Goal: Complete application form

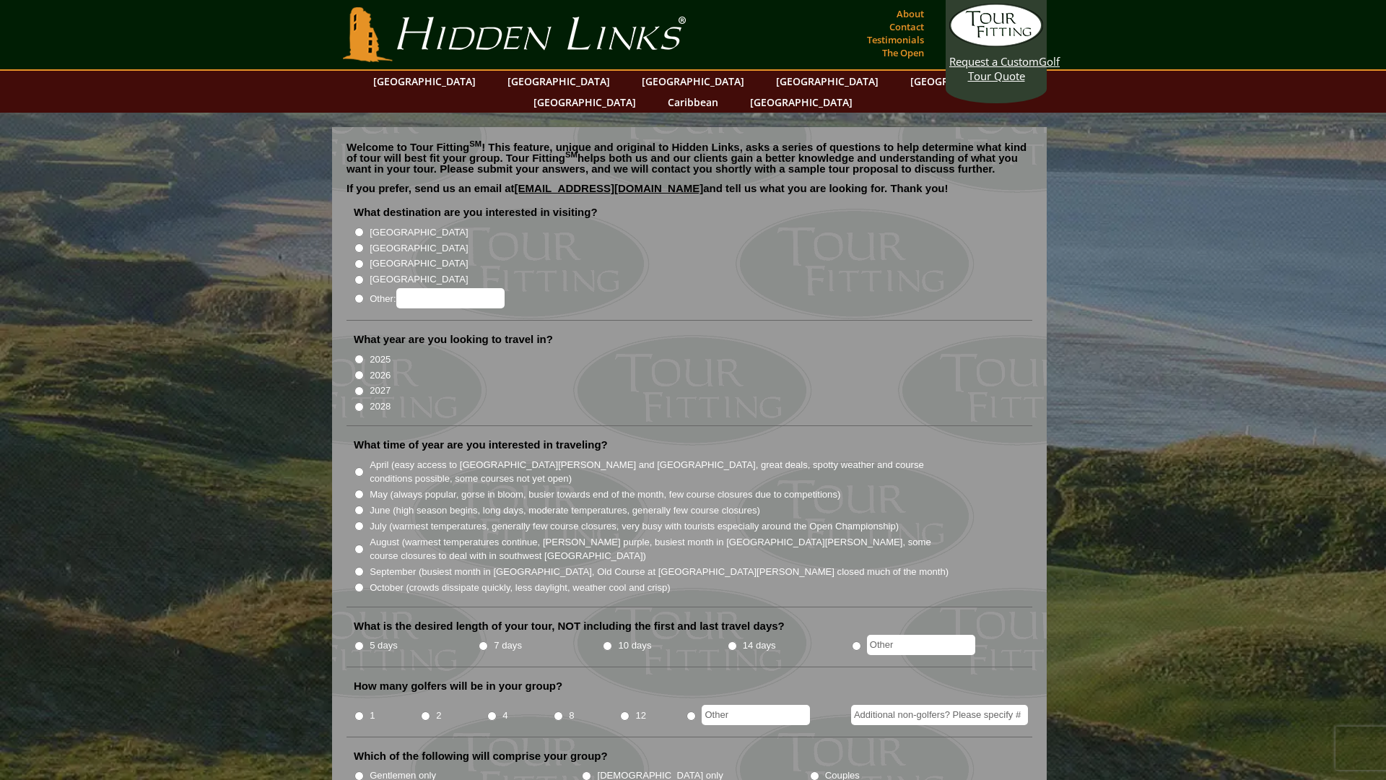
click at [358, 243] on input "[GEOGRAPHIC_DATA]" at bounding box center [358, 247] width 9 height 9
radio input "true"
click at [358, 402] on input "2028" at bounding box center [358, 406] width 9 height 9
radio input "true"
click at [360, 544] on input "August (warmest temperatures continue, [PERSON_NAME] purple, busiest month in […" at bounding box center [358, 548] width 9 height 9
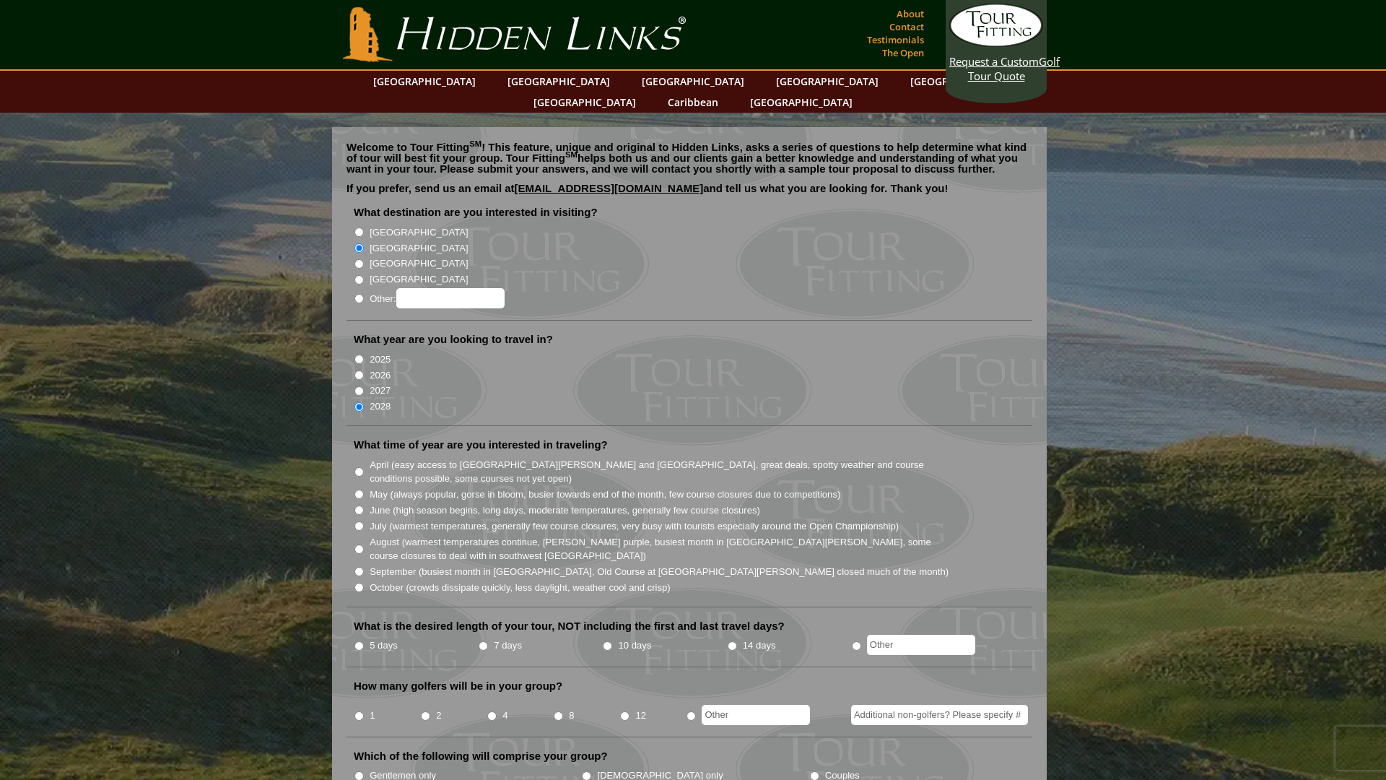
radio input "true"
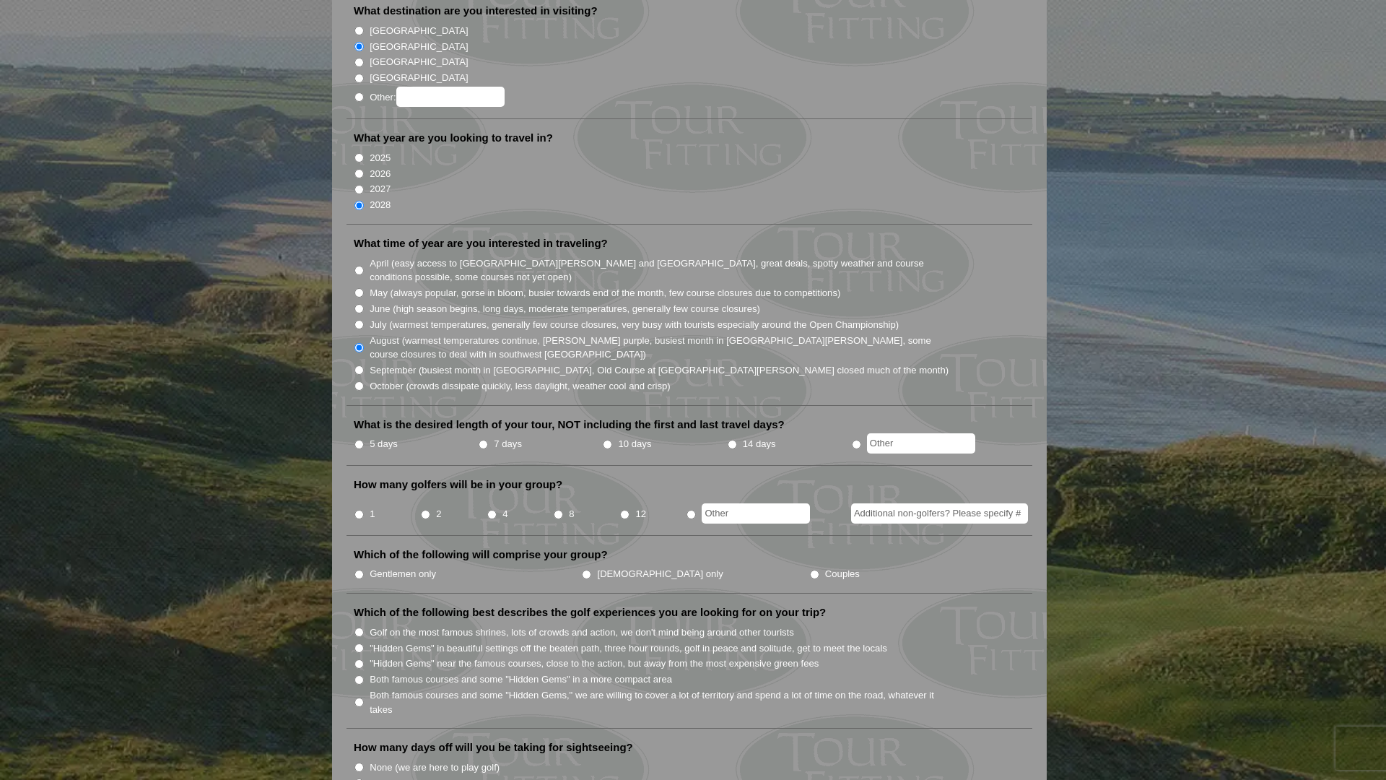
scroll to position [206, 0]
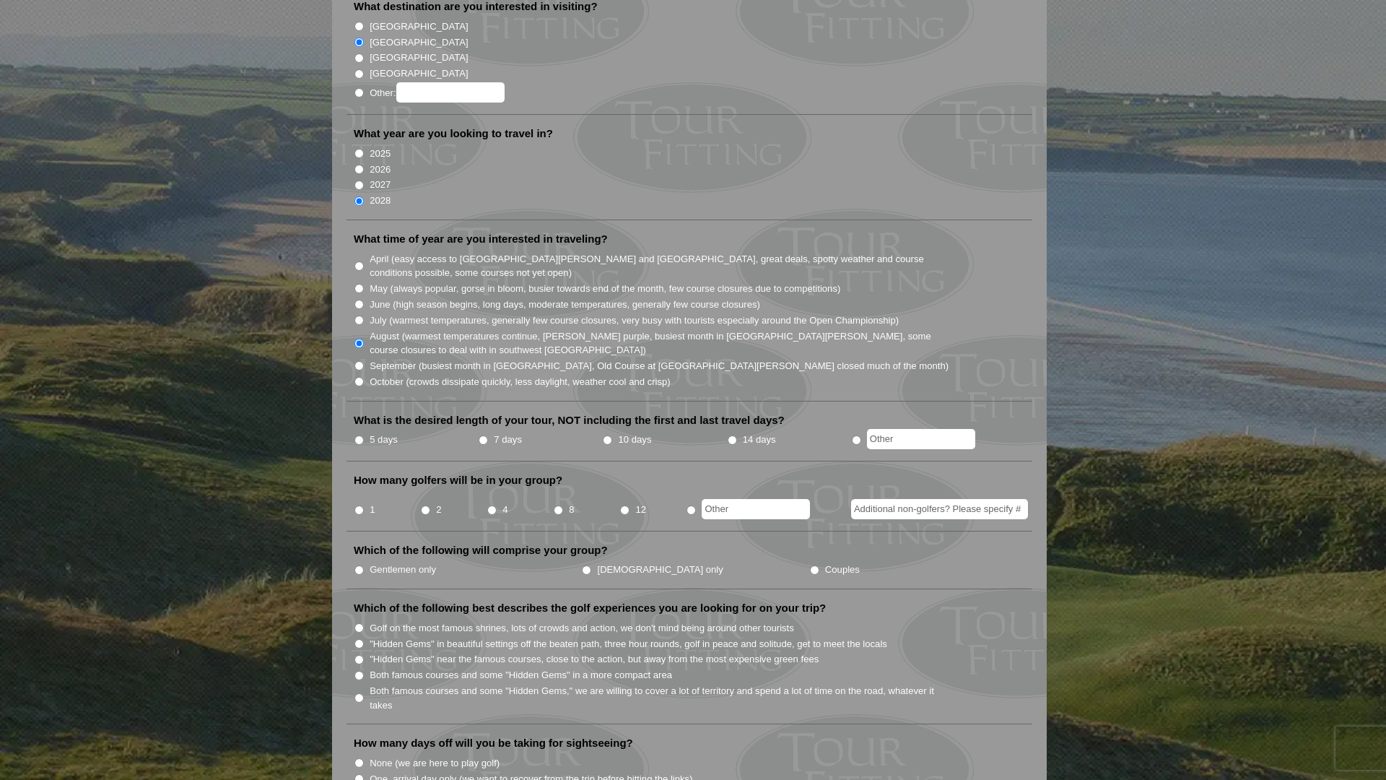
click at [484, 435] on input "7 days" at bounding box center [483, 439] width 9 height 9
radio input "true"
click at [426, 505] on input "2" at bounding box center [425, 509] width 9 height 9
radio input "true"
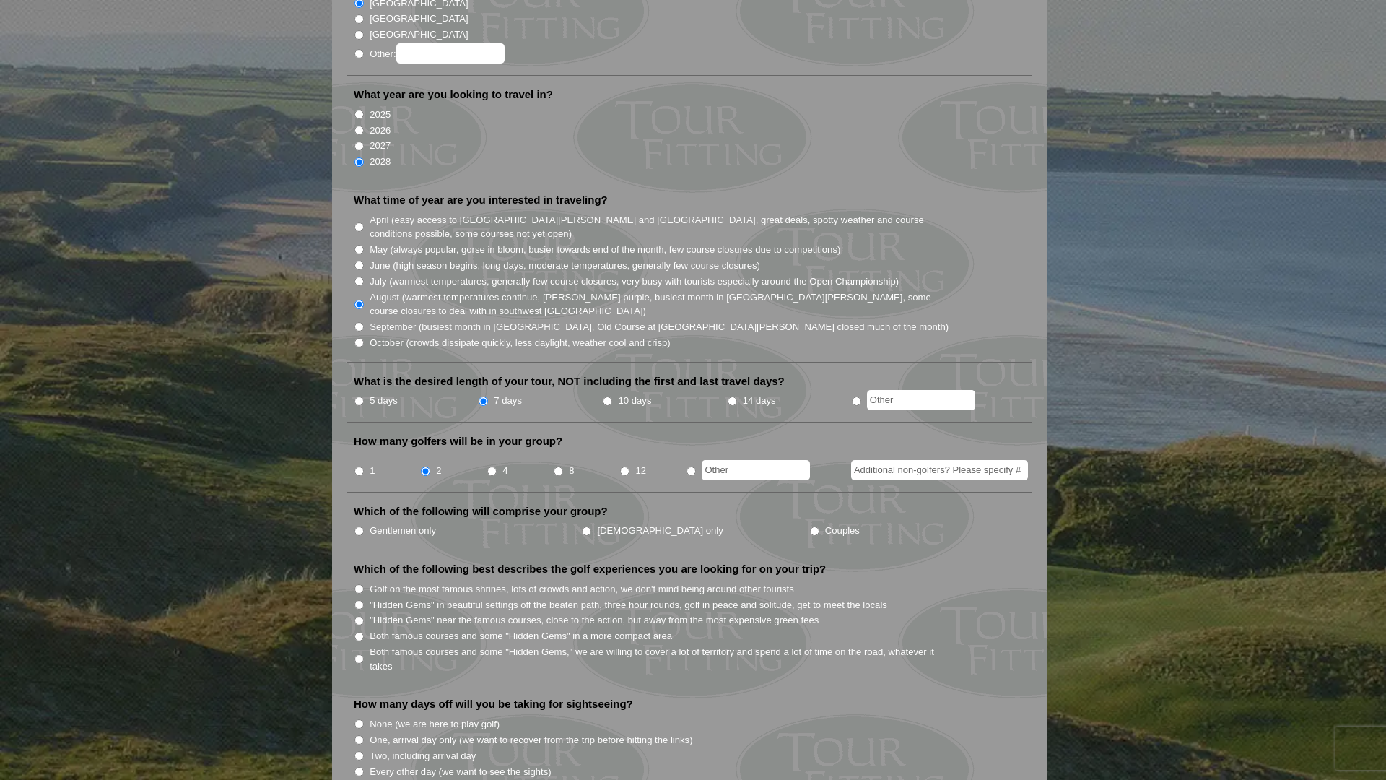
scroll to position [251, 0]
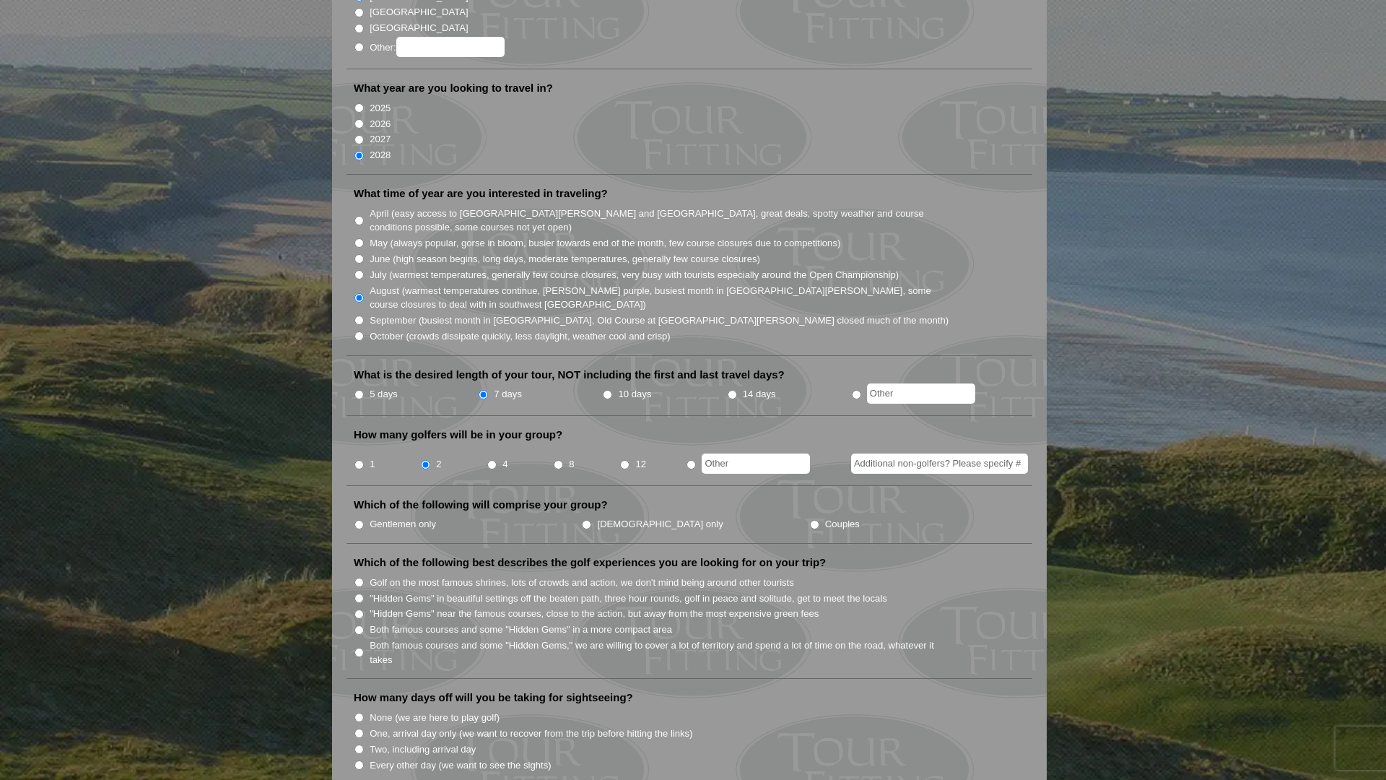
click at [810, 520] on input "Couples" at bounding box center [814, 524] width 9 height 9
radio input "true"
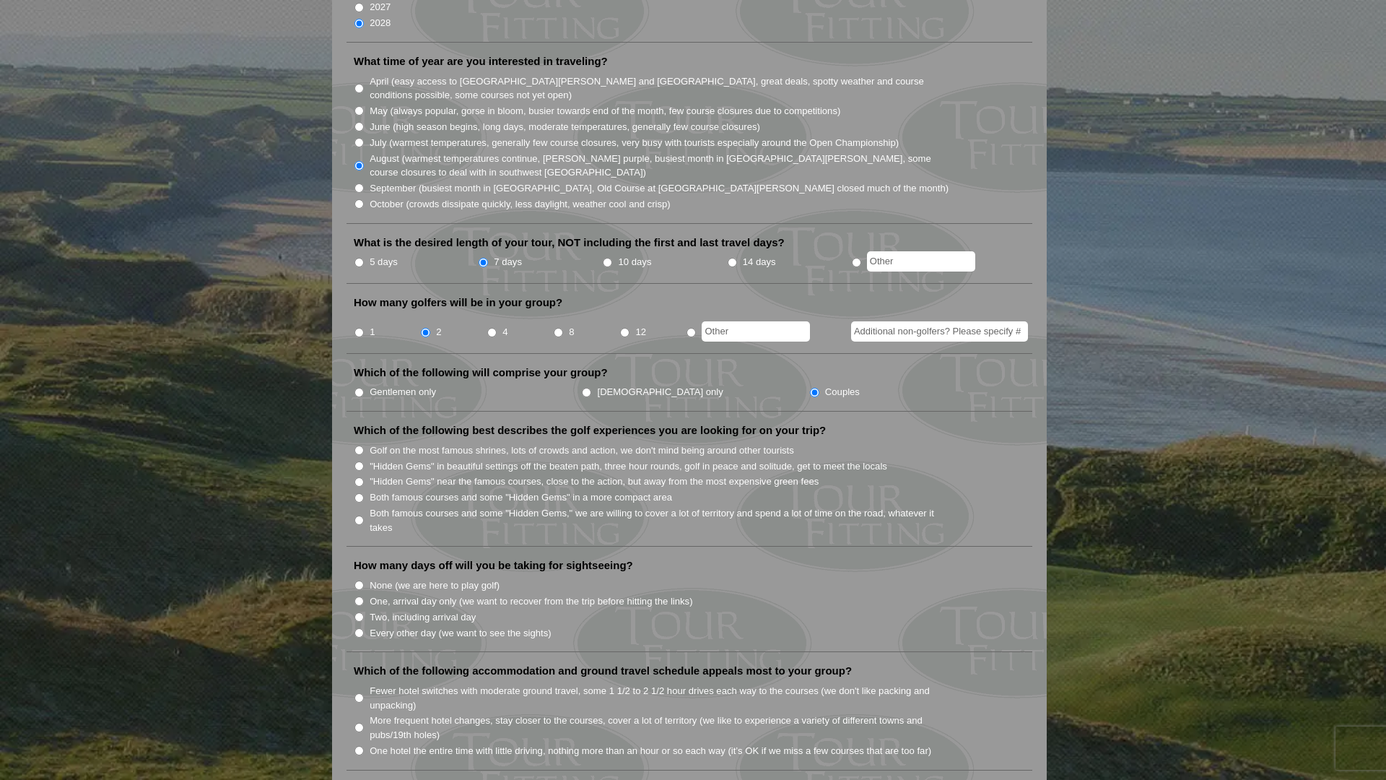
scroll to position [396, 0]
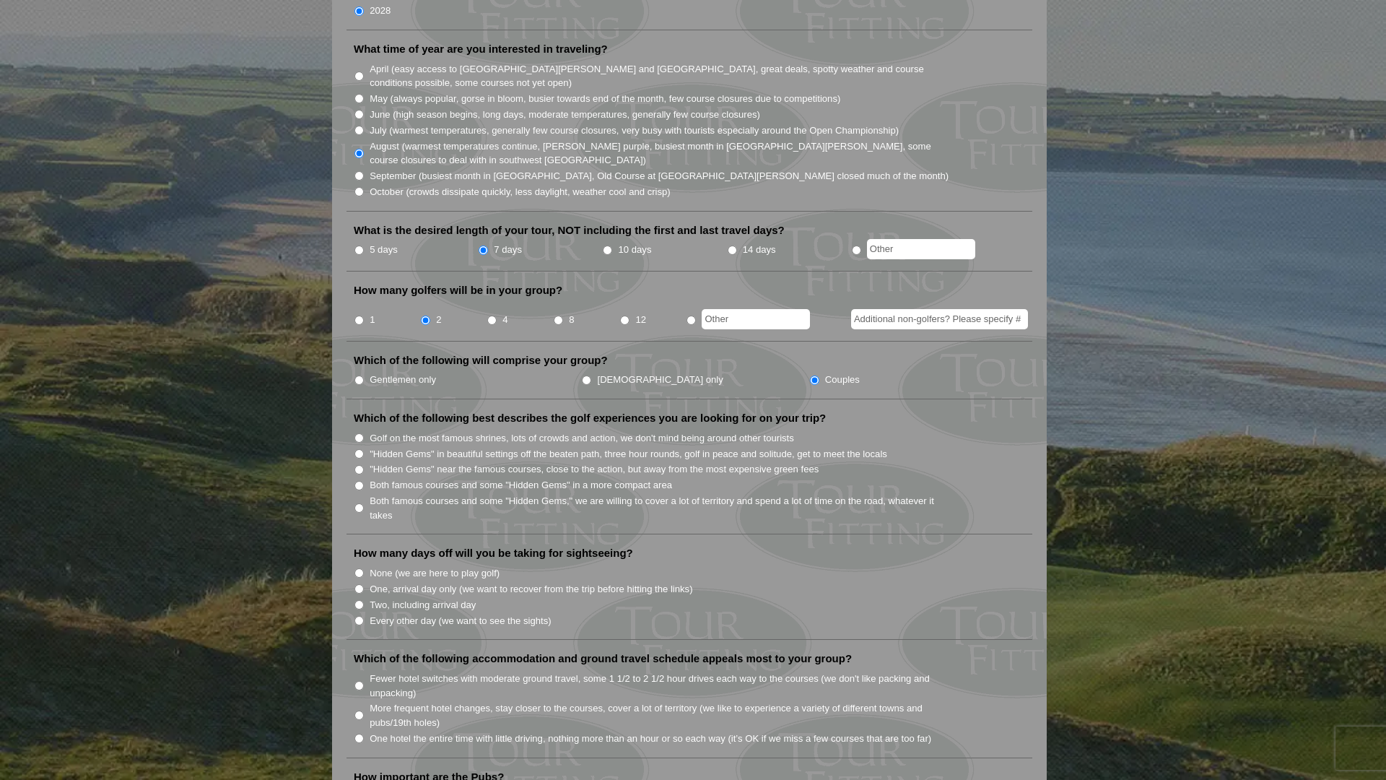
click at [361, 449] on input ""Hidden Gems" in beautiful settings off the beaten path, three hour rounds, gol…" at bounding box center [358, 453] width 9 height 9
radio input "true"
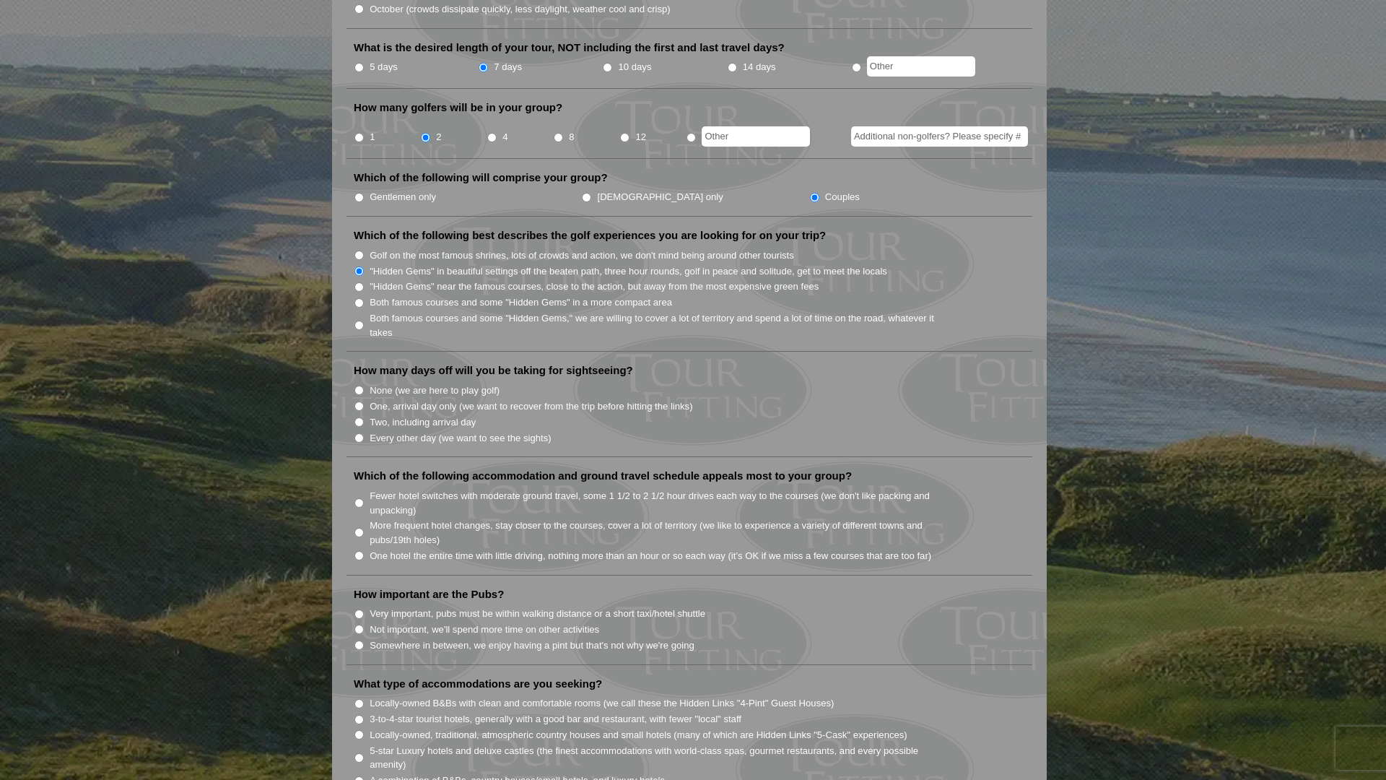
scroll to position [581, 0]
click at [361, 383] on input "None (we are here to play golf)" at bounding box center [358, 387] width 9 height 9
radio input "true"
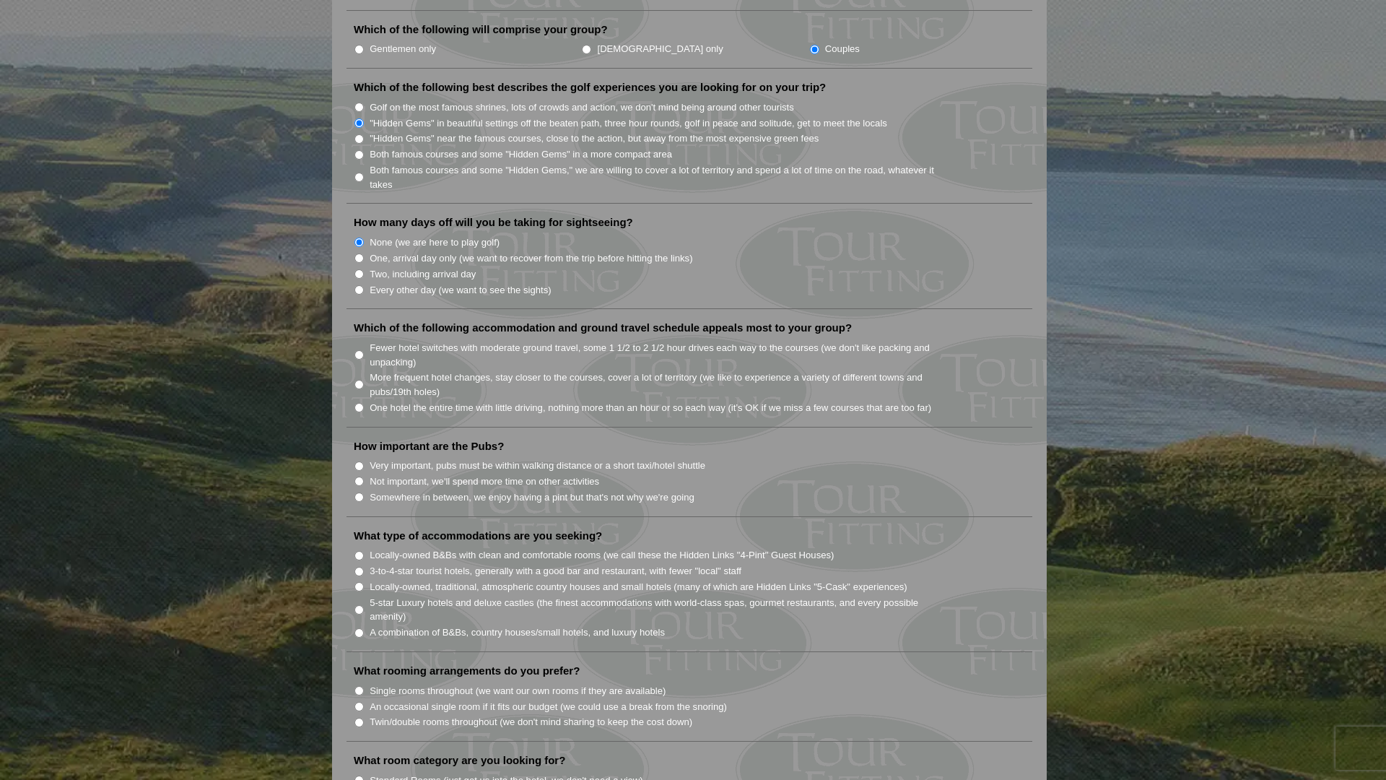
scroll to position [781, 0]
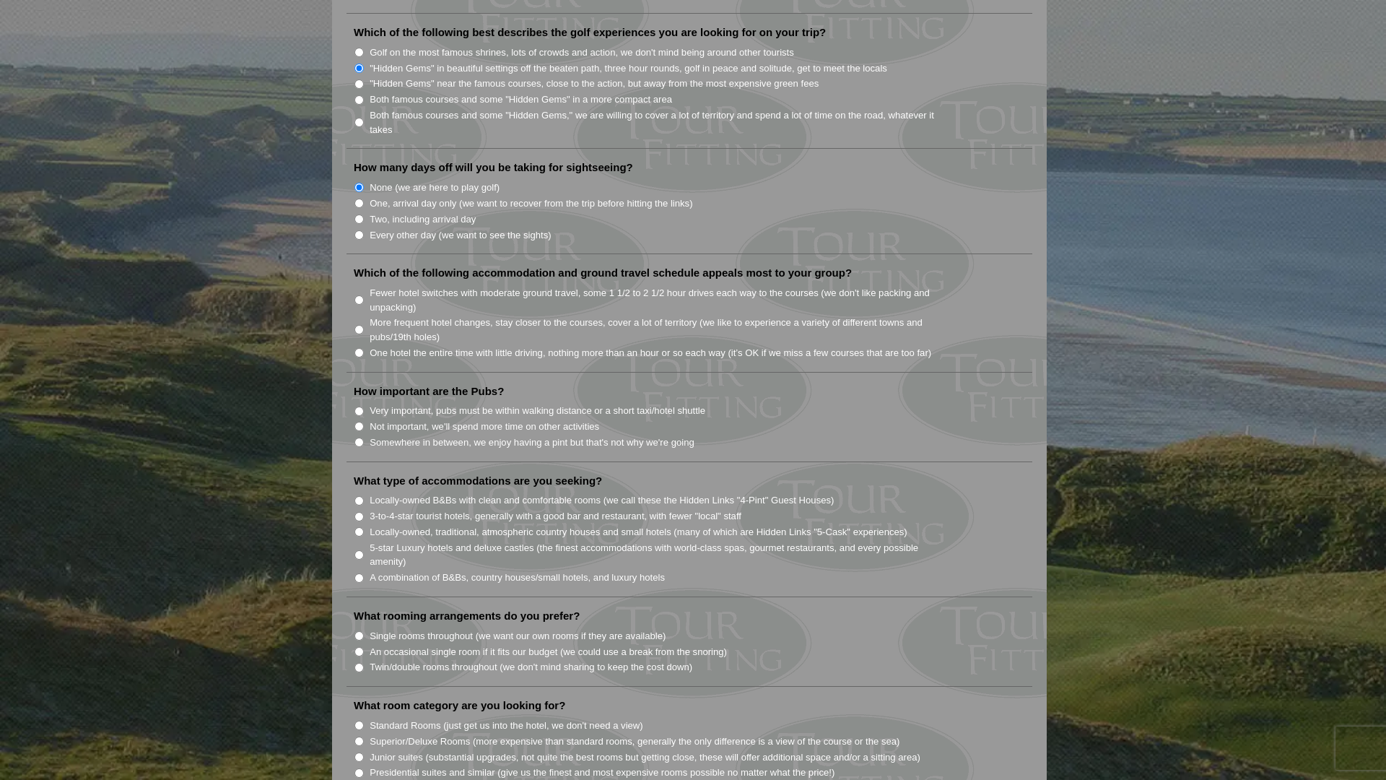
click at [358, 348] on input "One hotel the entire time with little driving, nothing more than an hour or so …" at bounding box center [358, 352] width 9 height 9
radio input "true"
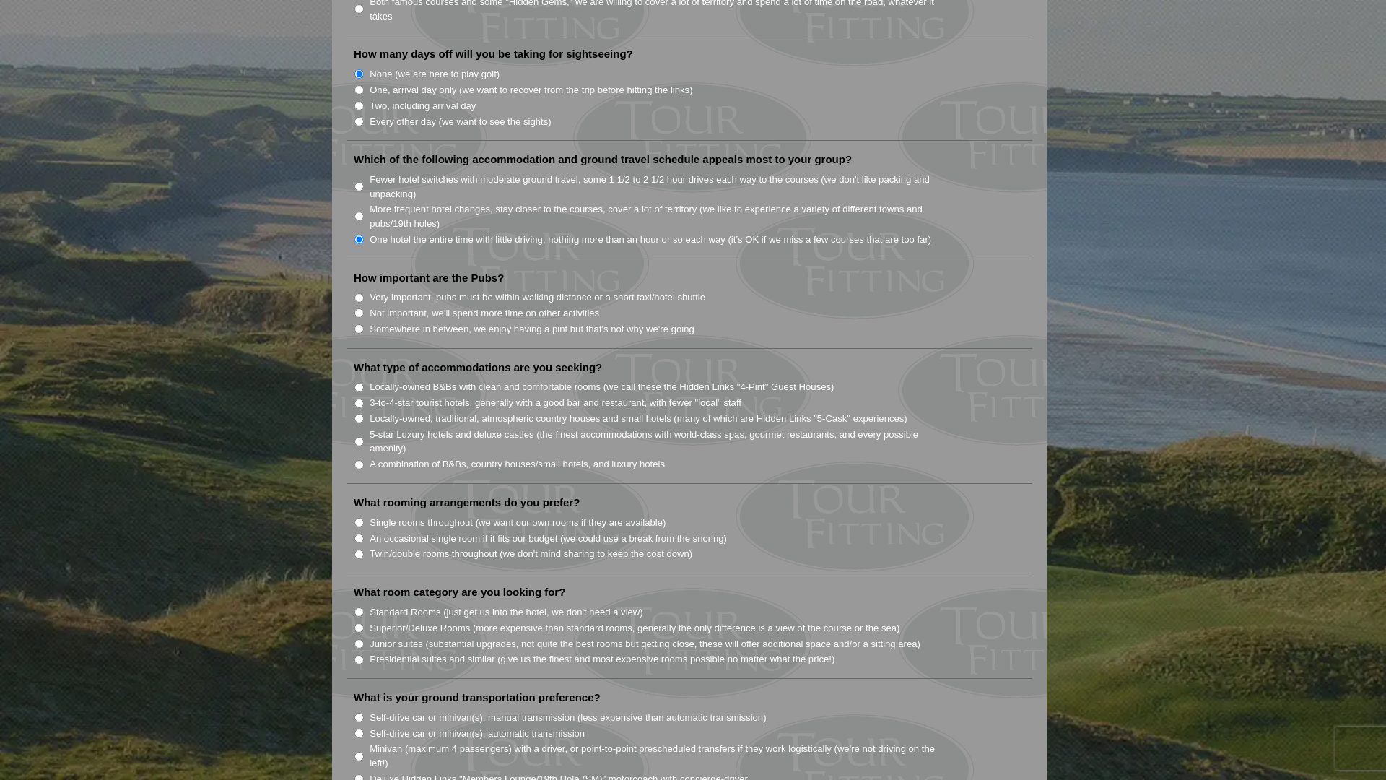
scroll to position [899, 0]
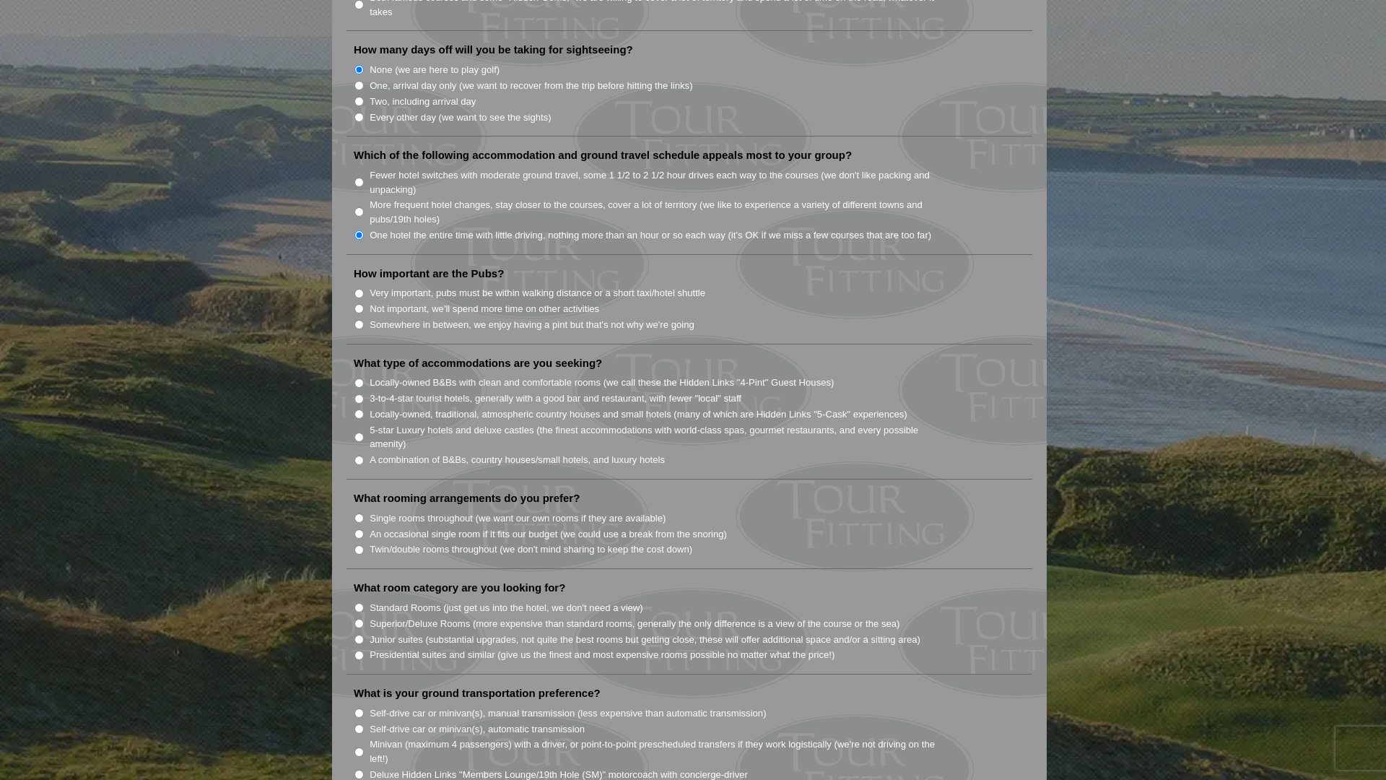
click at [357, 320] on input "Somewhere in between, we enjoy having a pint but that's not why we're going" at bounding box center [358, 324] width 9 height 9
radio input "true"
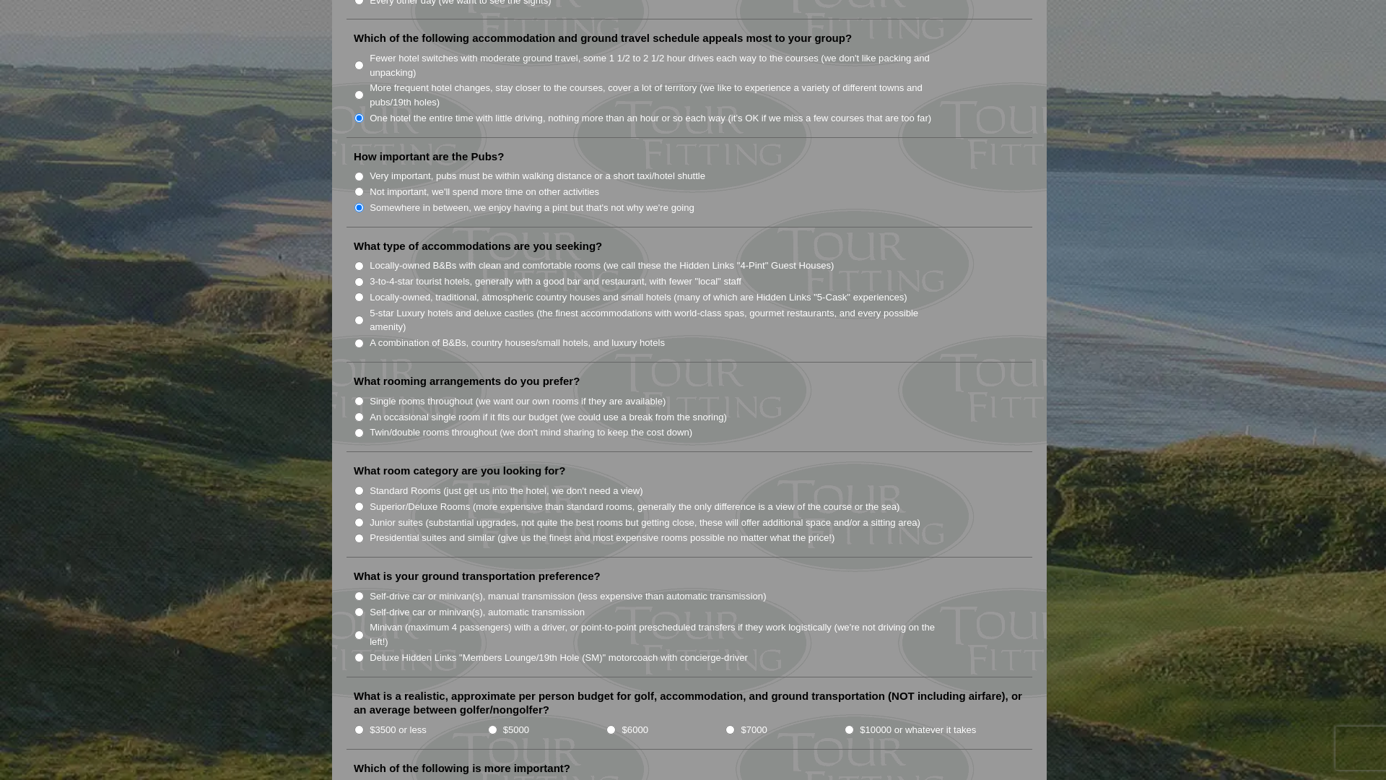
scroll to position [1027, 0]
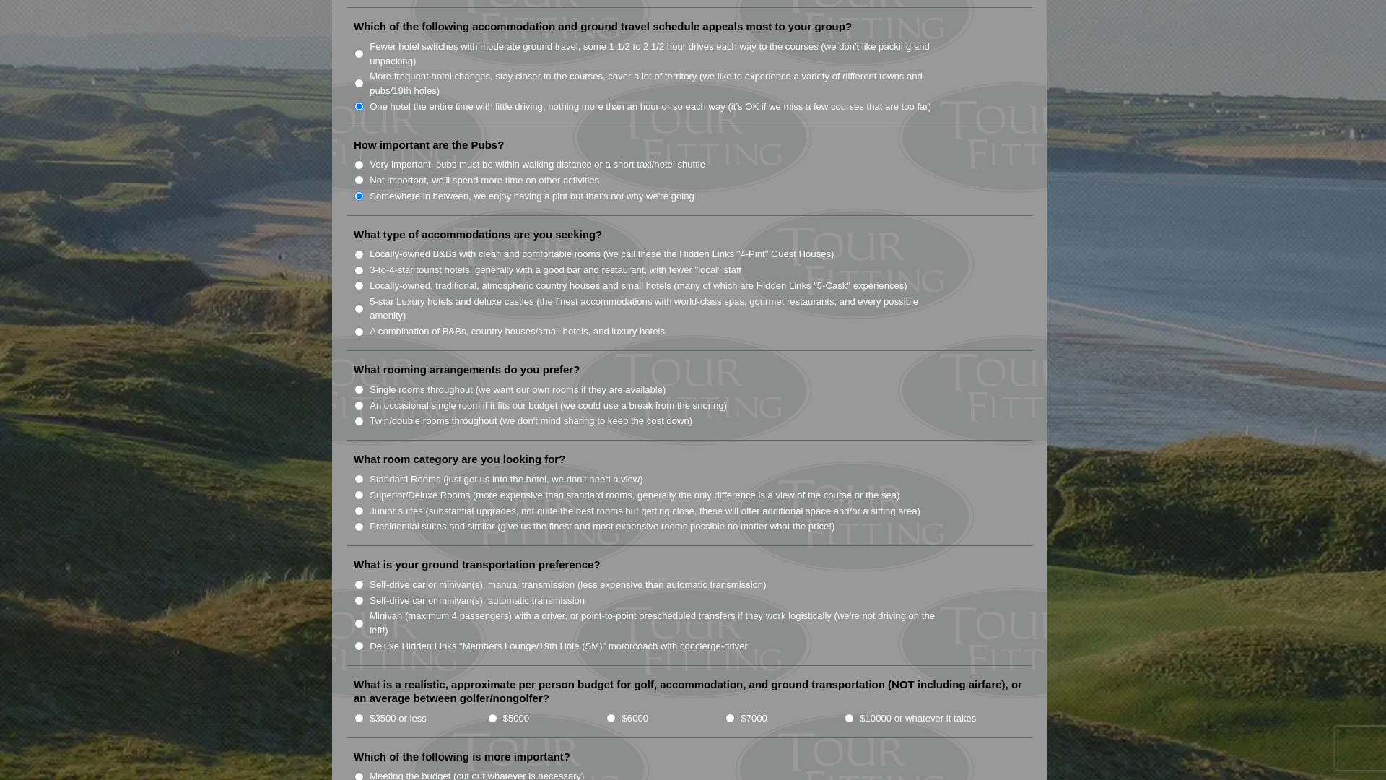
click at [357, 266] on input "3-to-4-star tourist hotels, generally with a good bar and restaurant, with fewe…" at bounding box center [358, 270] width 9 height 9
radio input "true"
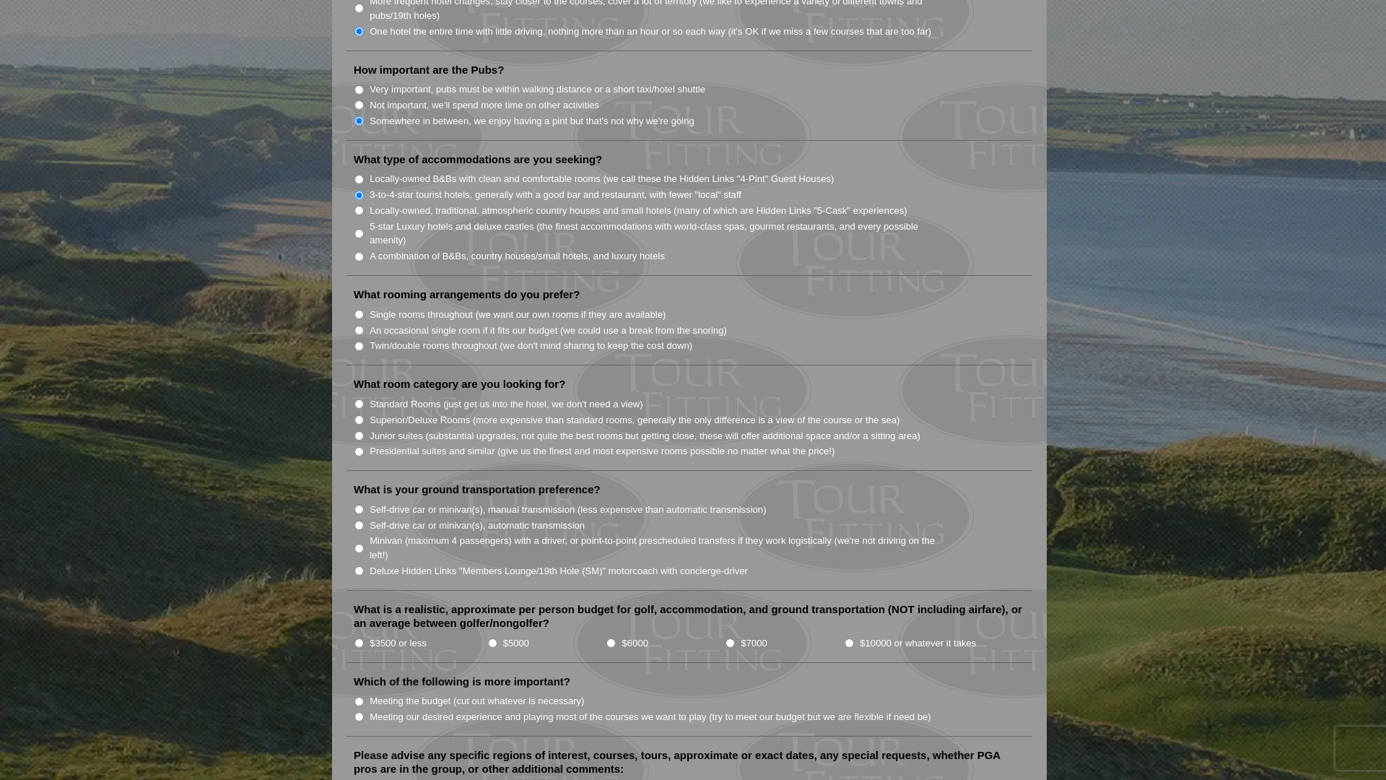
scroll to position [1114, 0]
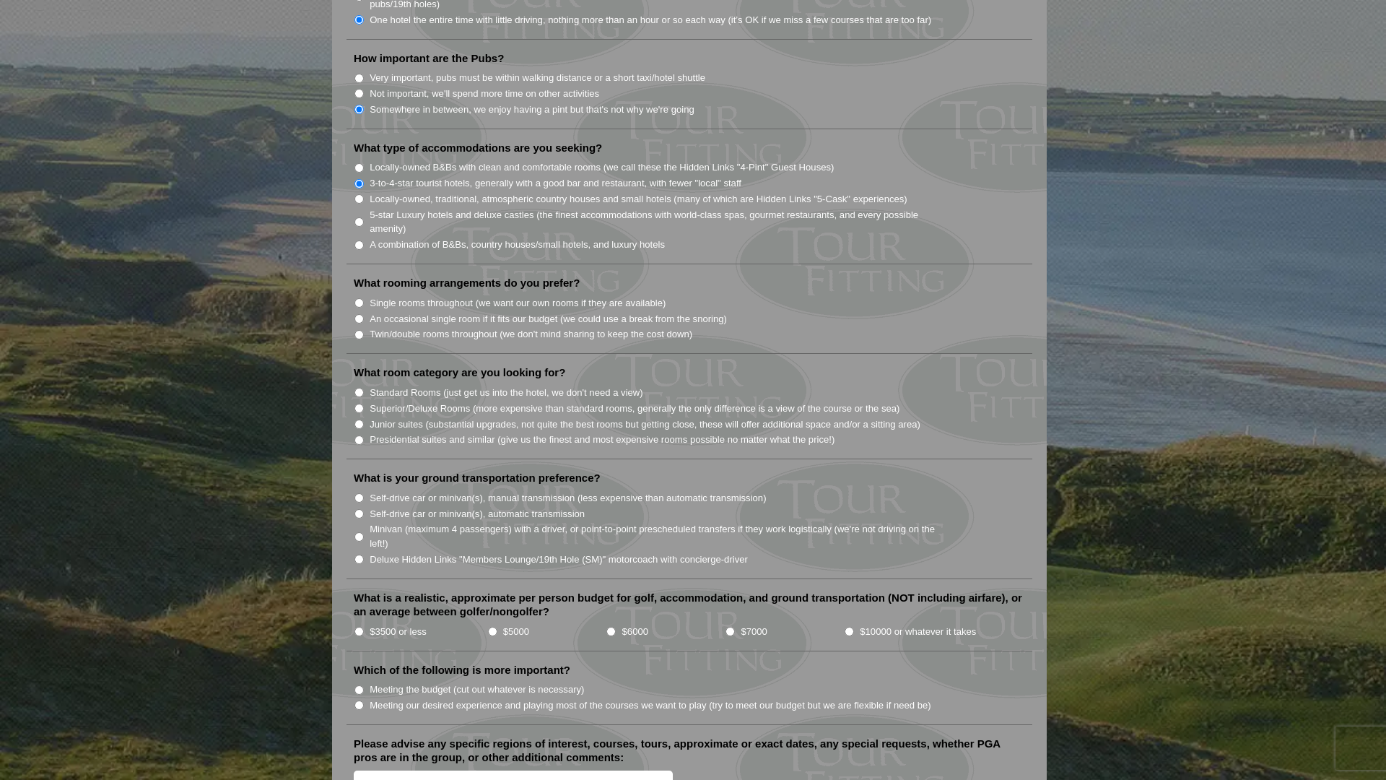
click at [359, 298] on input "Single rooms throughout (we want our own rooms if they are available)" at bounding box center [358, 302] width 9 height 9
radio input "true"
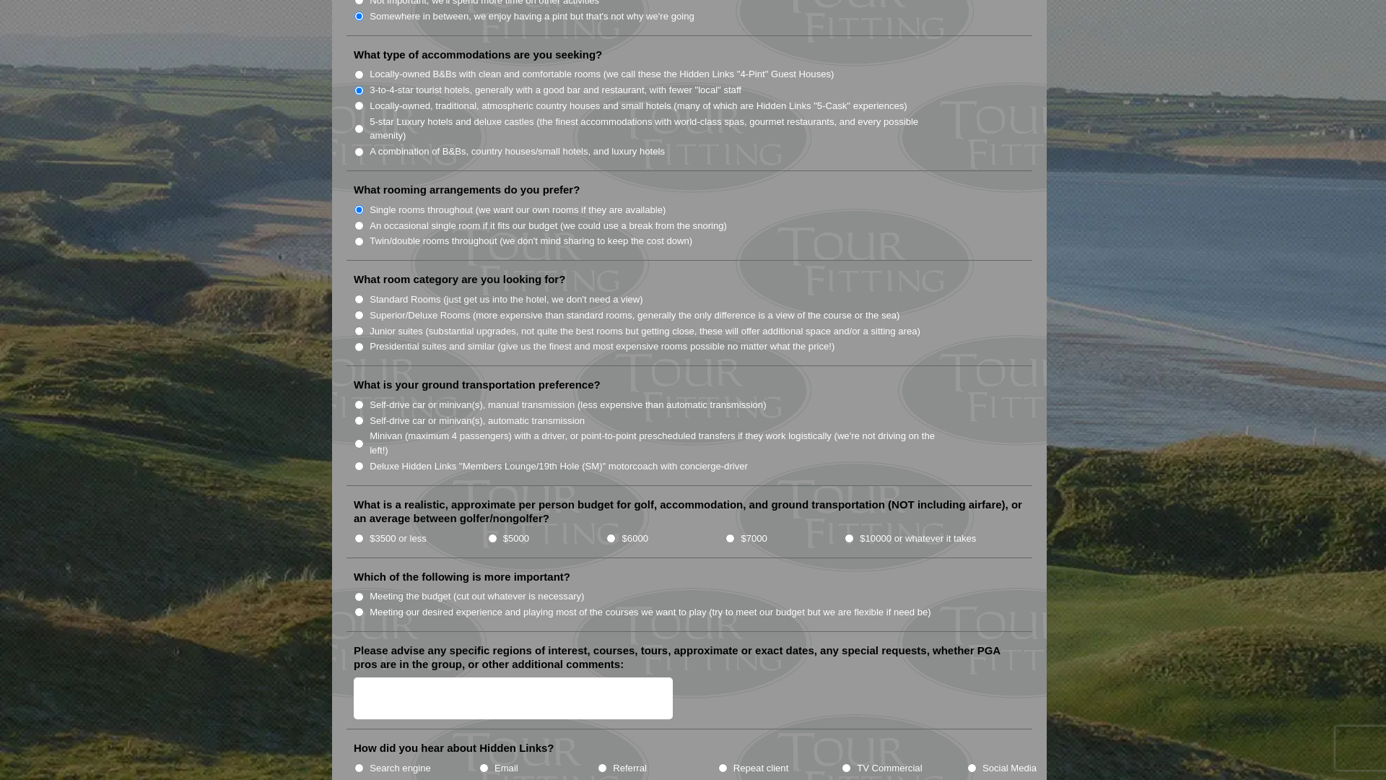
scroll to position [1244, 0]
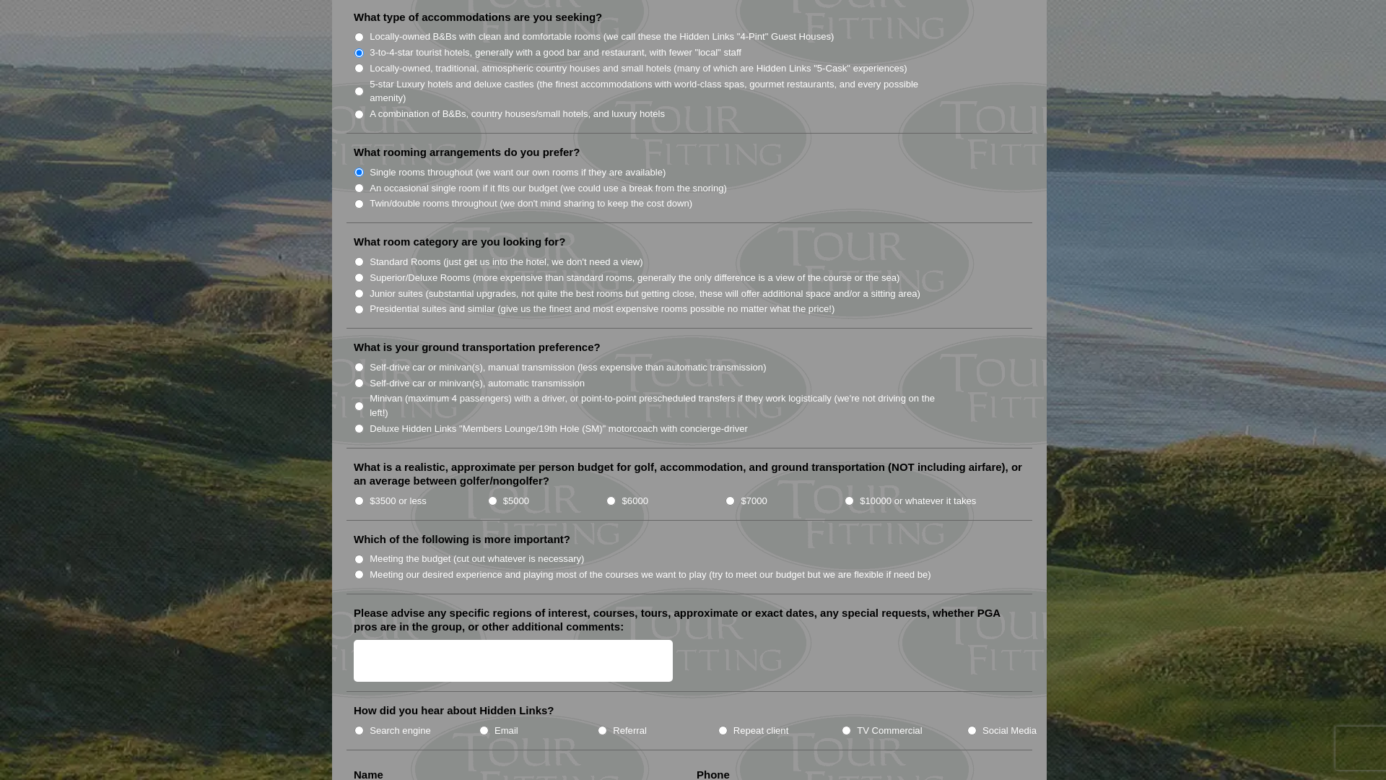
click at [359, 257] on input "Standard Rooms (just get us into the hotel, we don't need a view)" at bounding box center [358, 261] width 9 height 9
radio input "true"
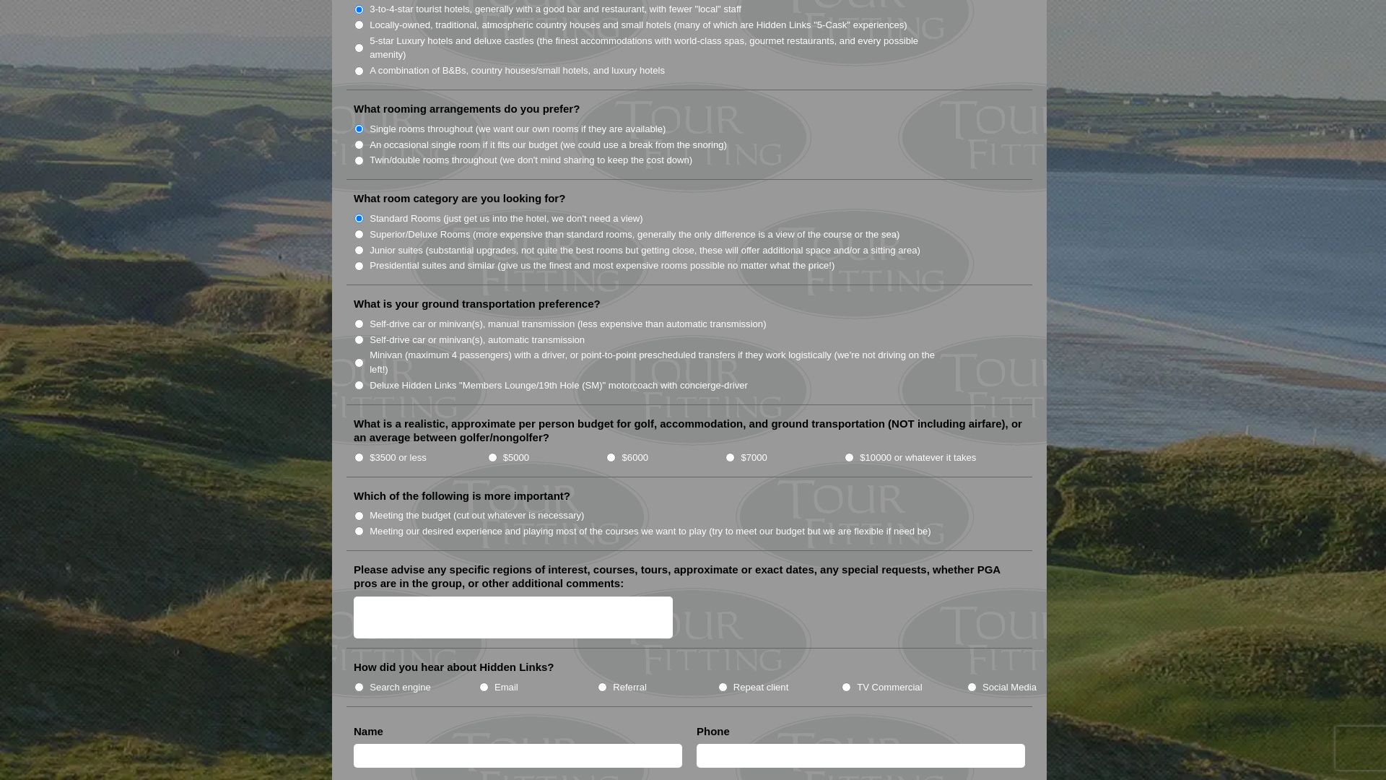
scroll to position [1299, 0]
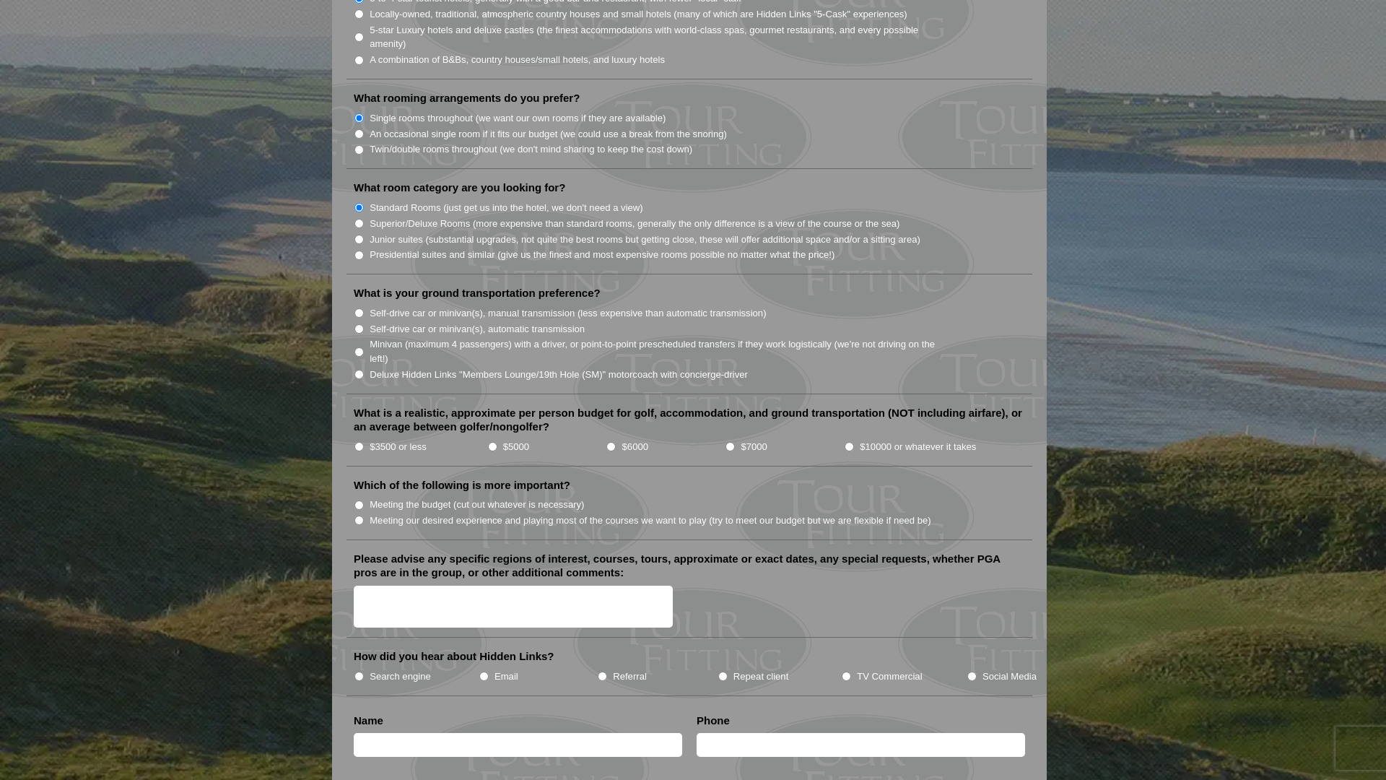
click at [358, 308] on input "Self-drive car or minivan(s), manual transmission (less expensive than automati…" at bounding box center [358, 312] width 9 height 9
radio input "true"
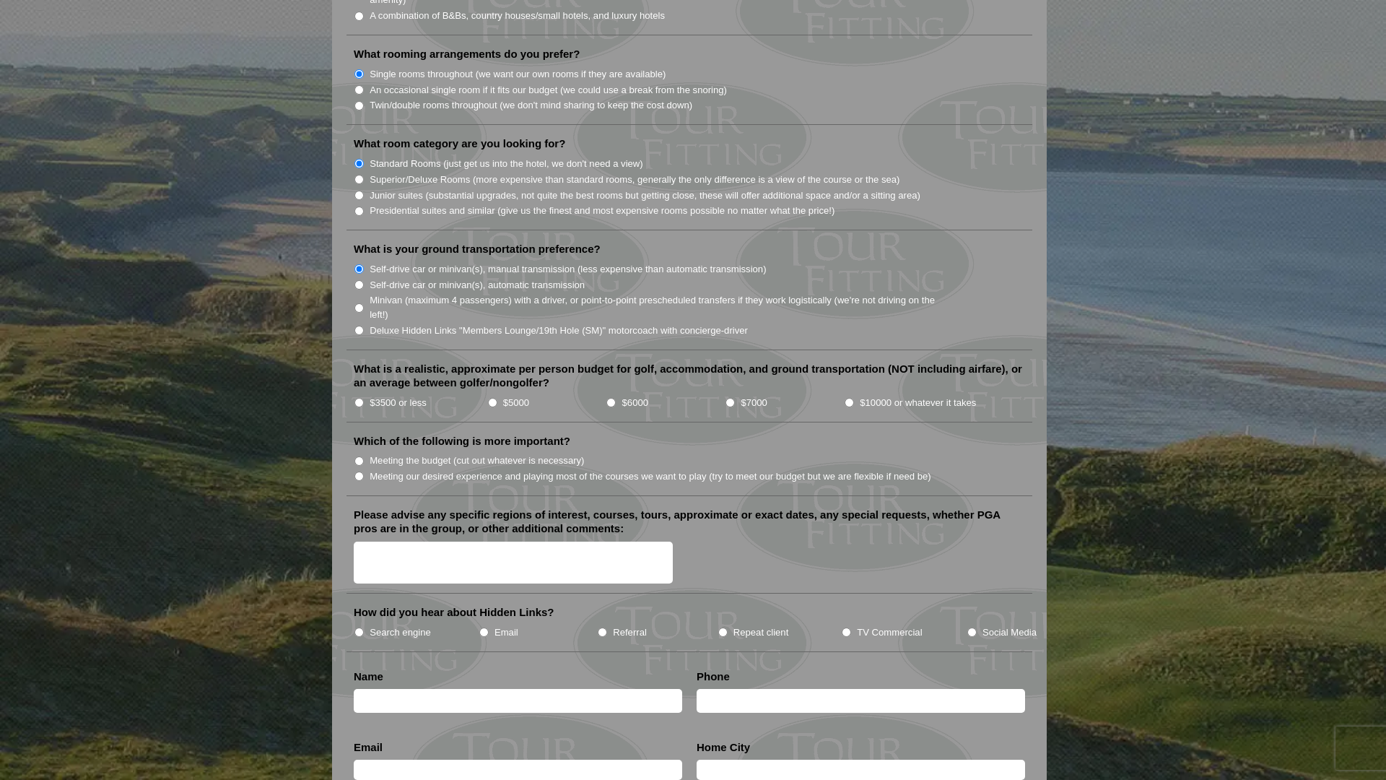
scroll to position [1347, 0]
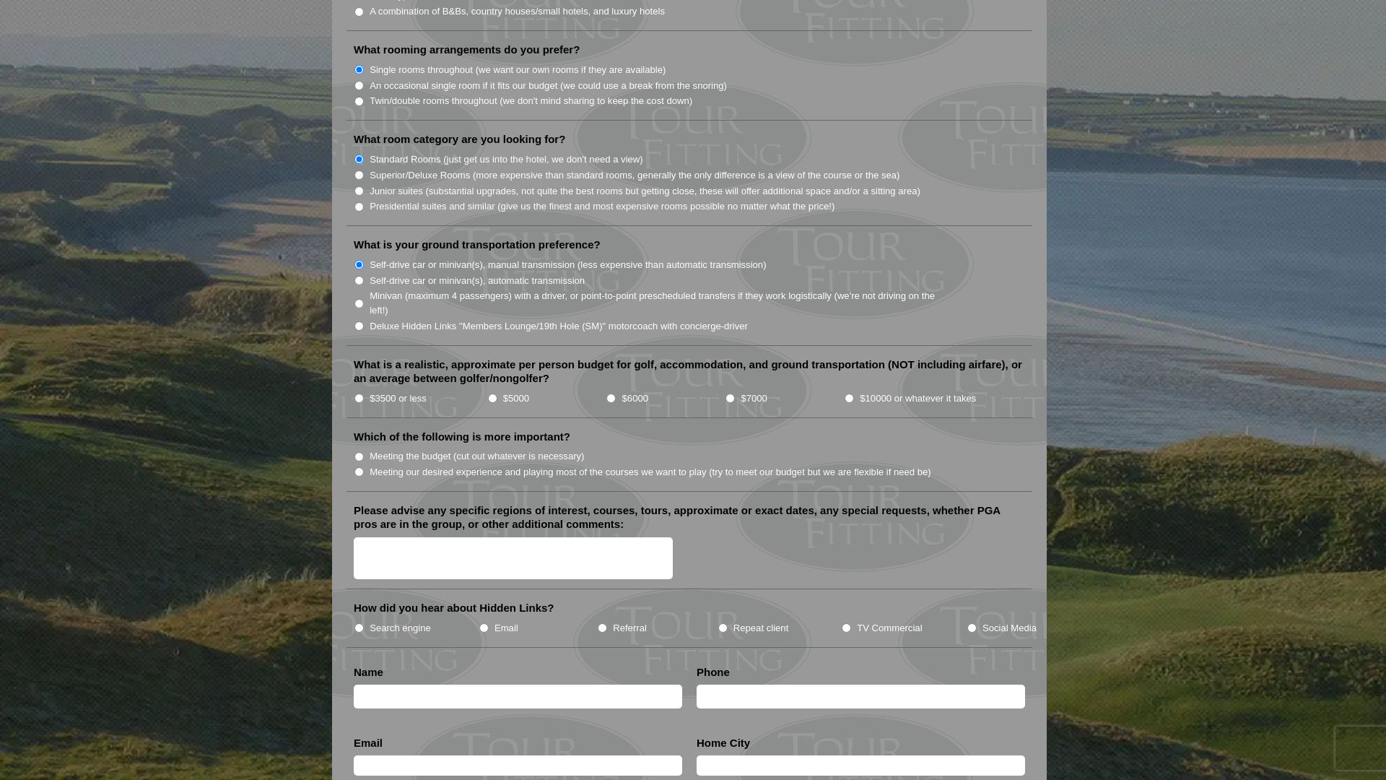
click at [489, 393] on input "$5000" at bounding box center [492, 397] width 9 height 9
radio input "true"
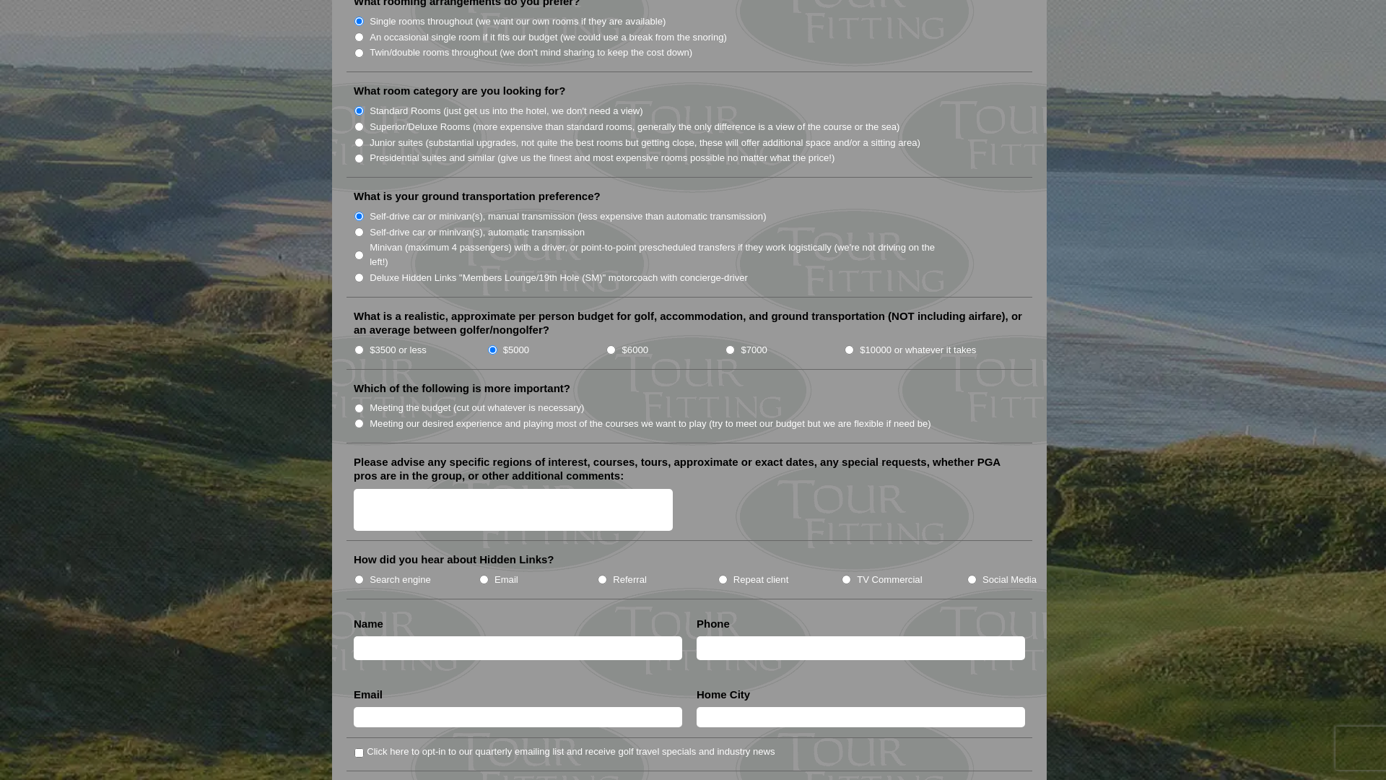
scroll to position [1396, 0]
click at [361, 344] on input "$3500 or less" at bounding box center [358, 348] width 9 height 9
radio input "true"
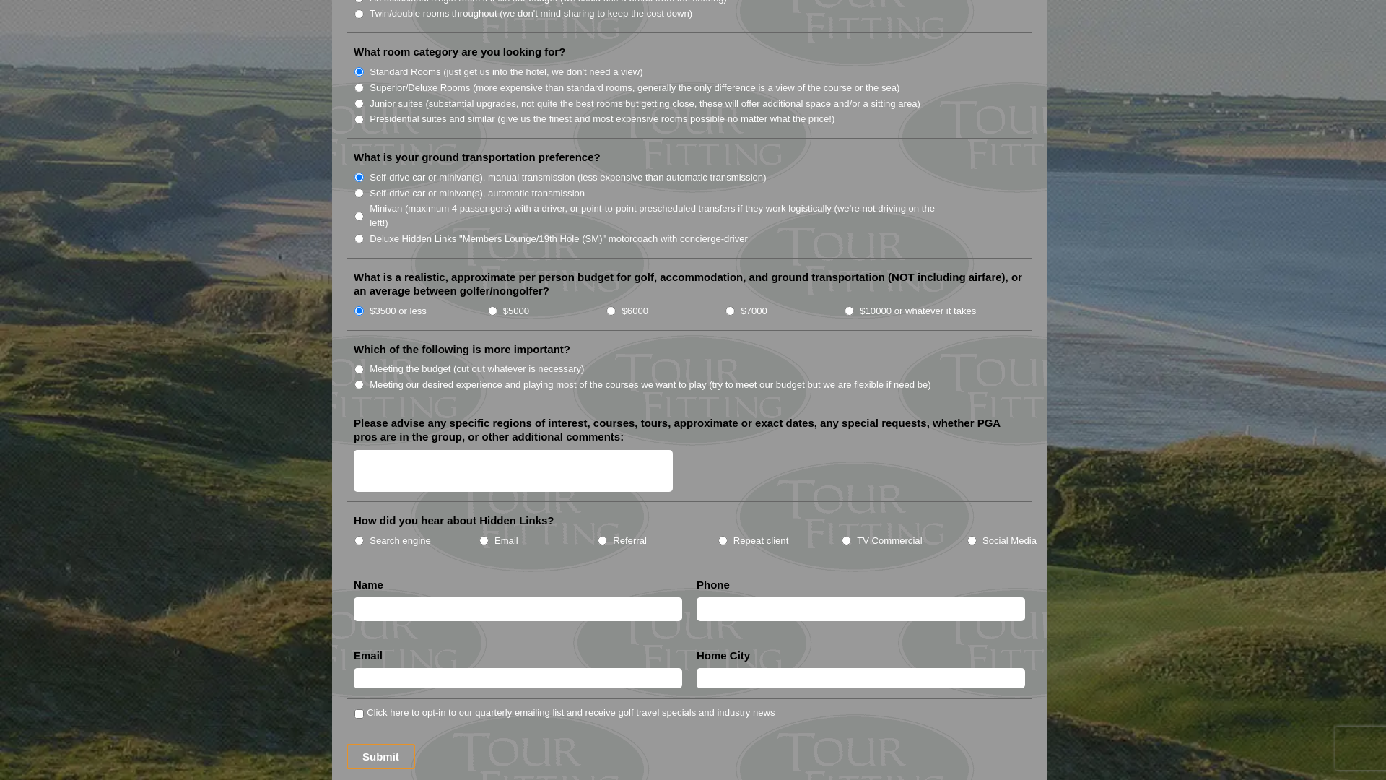
scroll to position [1436, 0]
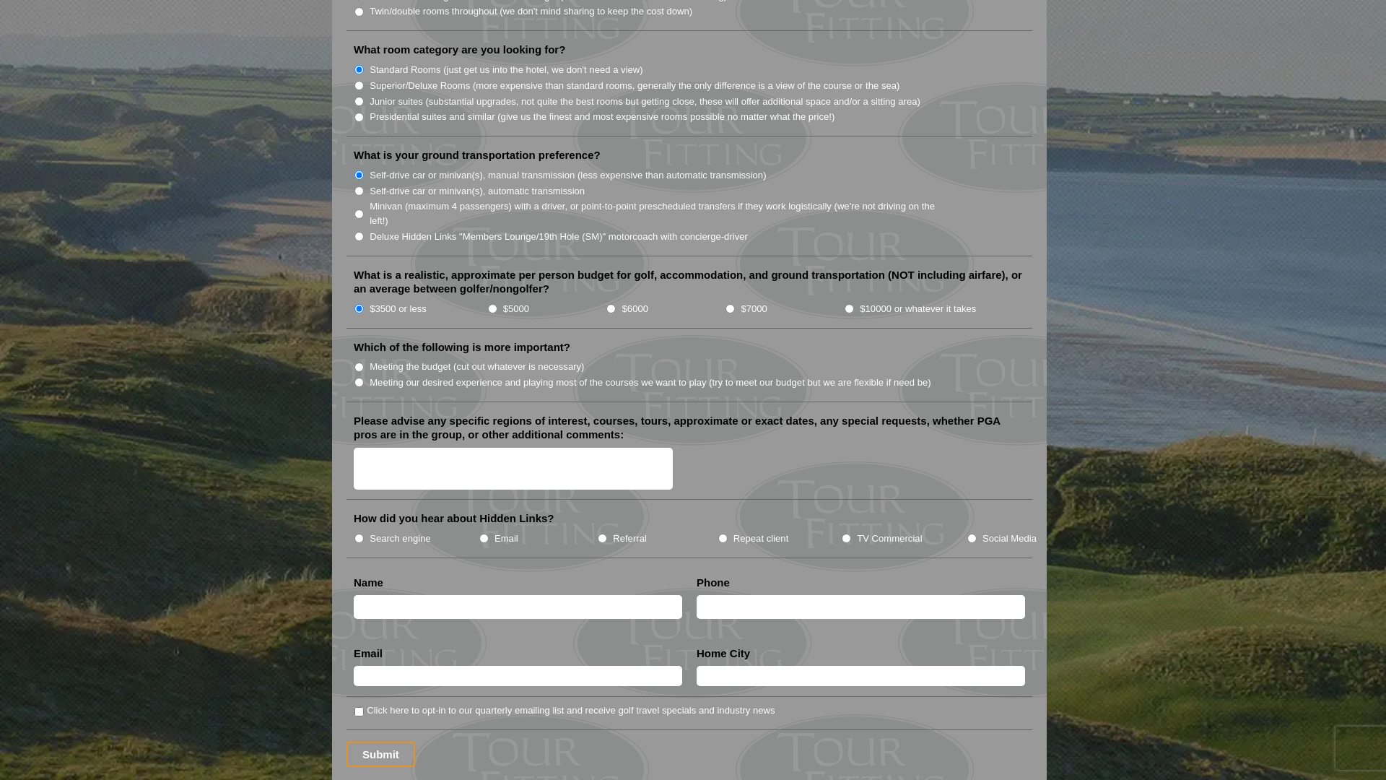
click at [358, 362] on input "Meeting the budget (cut out whatever is necessary)" at bounding box center [358, 366] width 9 height 9
radio input "true"
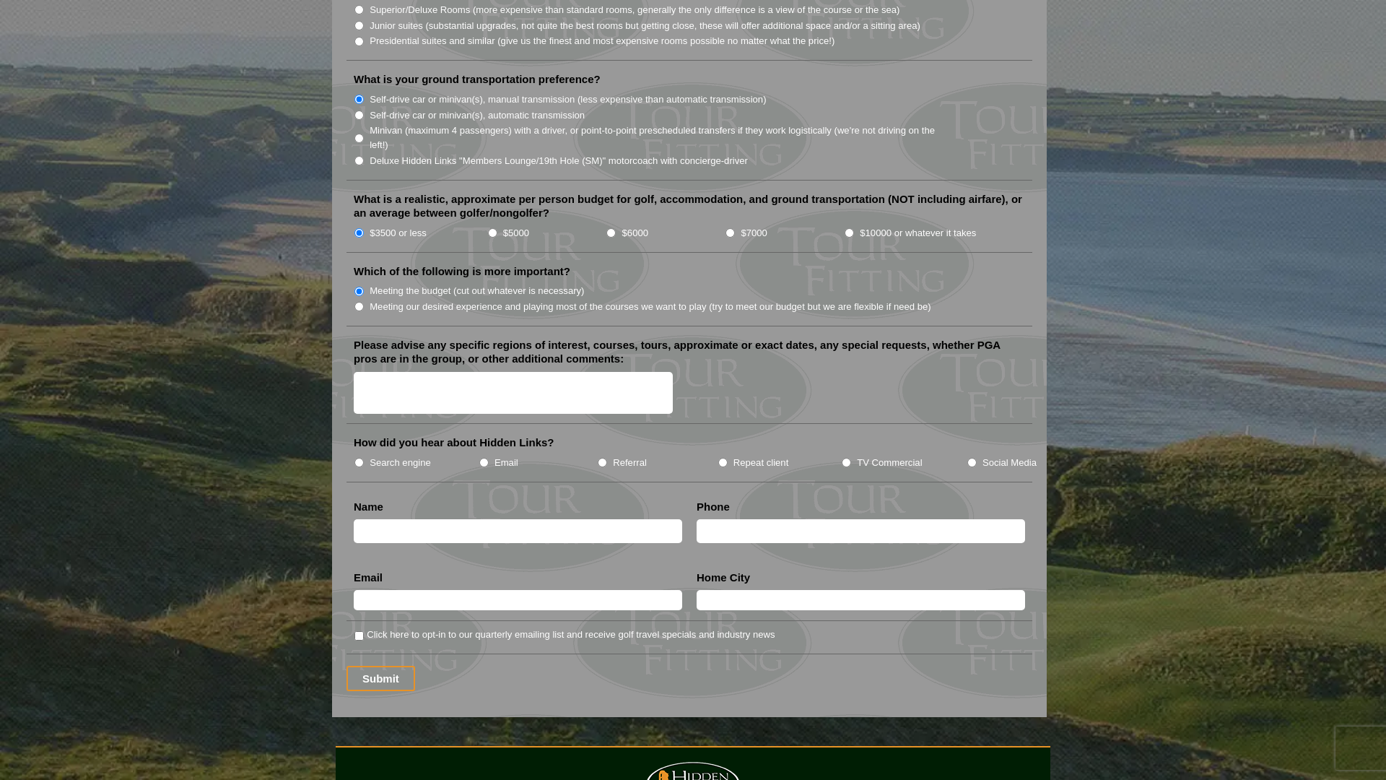
scroll to position [1513, 0]
click at [362, 457] on input "Search engine" at bounding box center [358, 461] width 9 height 9
radio input "true"
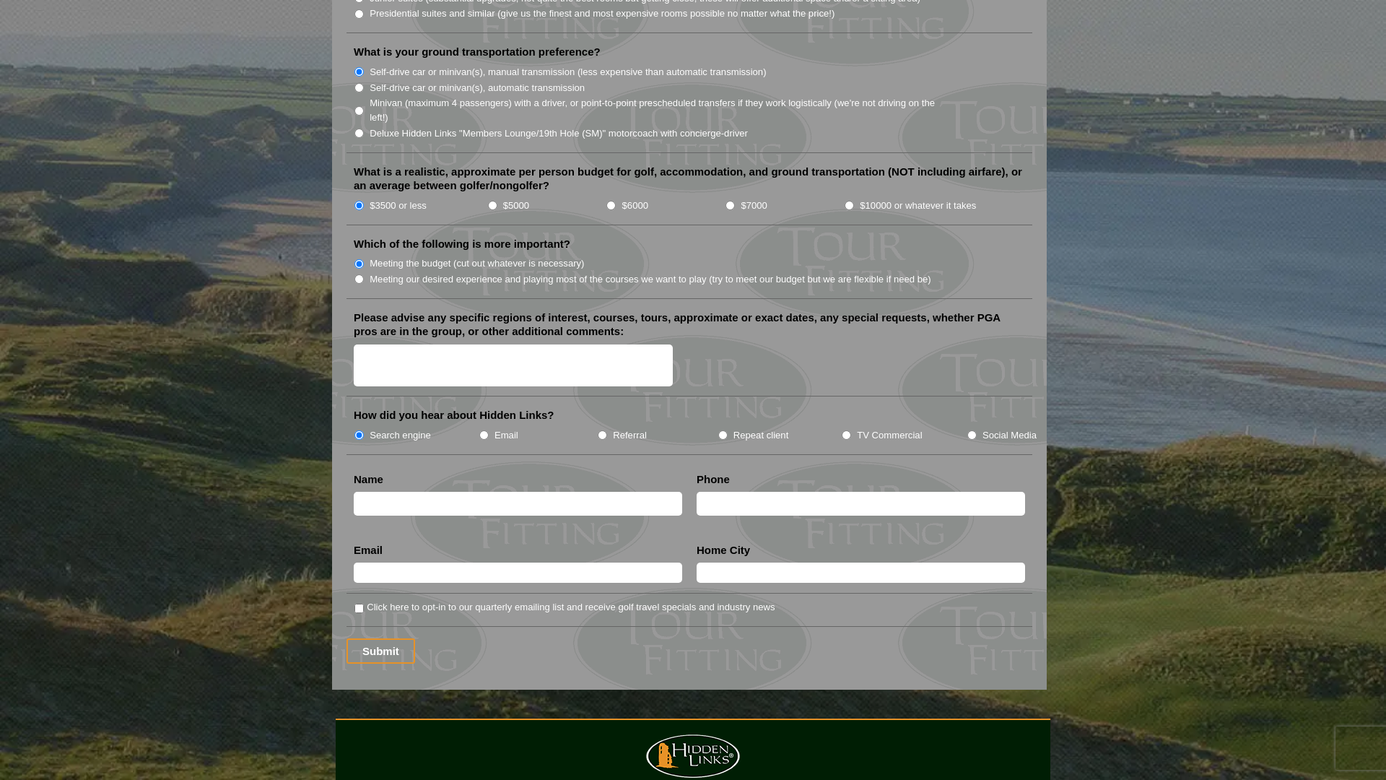
scroll to position [1542, 0]
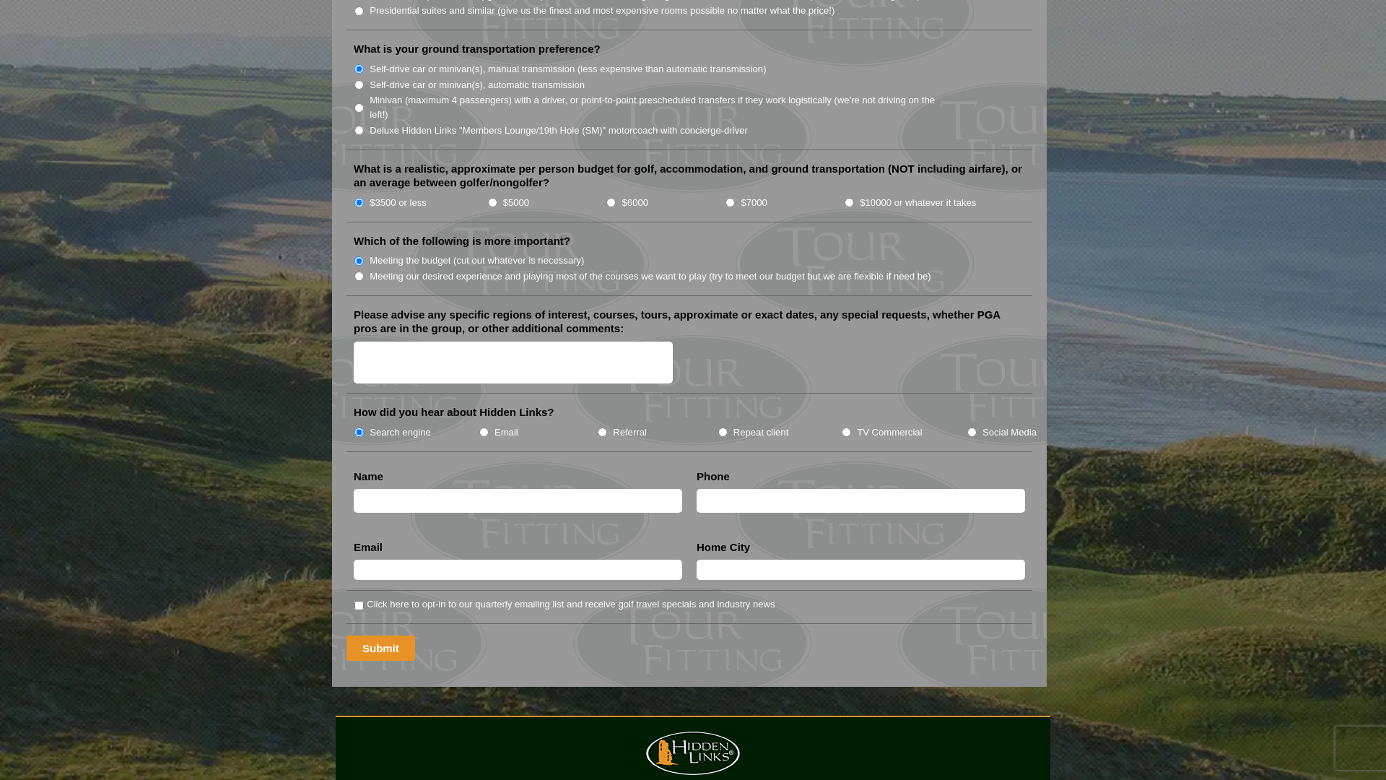
click at [364, 635] on input "Submit" at bounding box center [380, 647] width 69 height 25
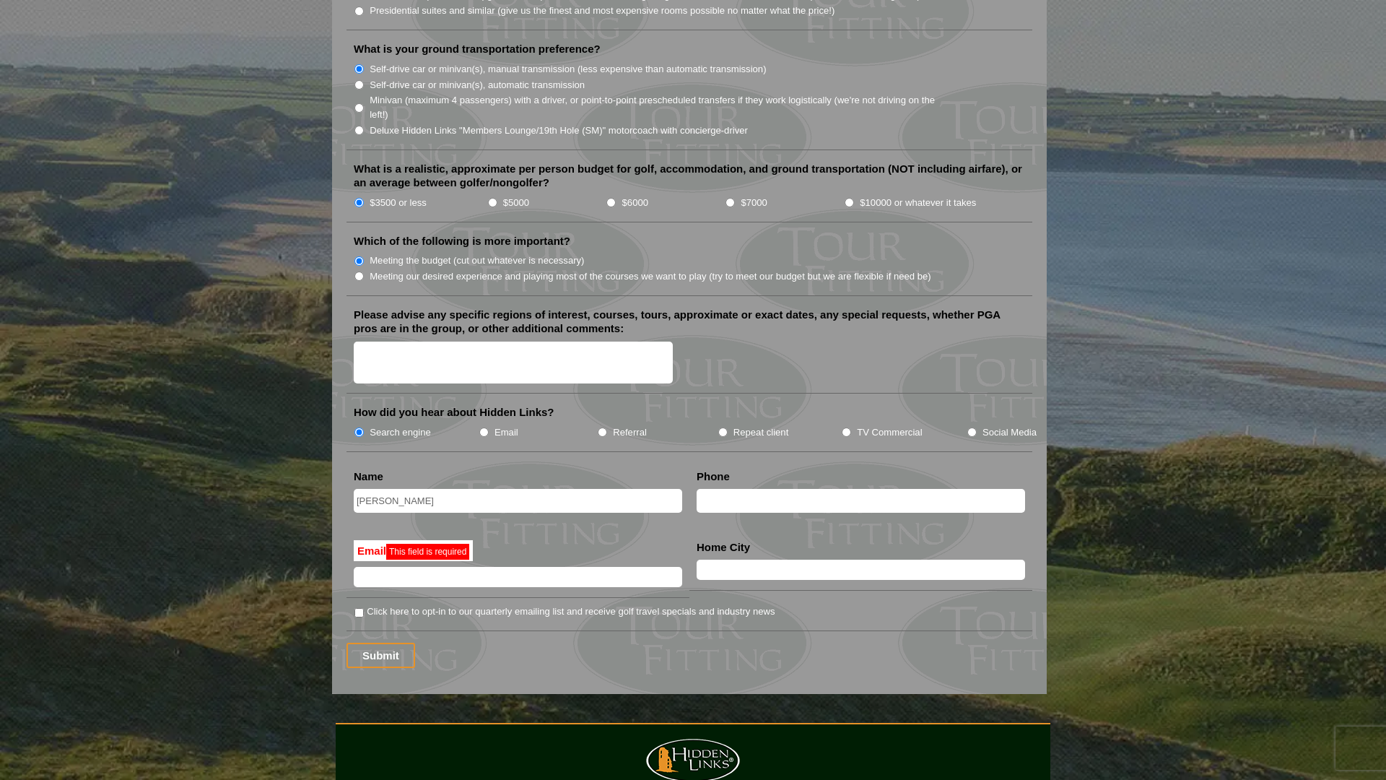
type input "[PERSON_NAME]"
click at [499, 567] on input "text" at bounding box center [518, 577] width 328 height 20
type input "[EMAIL_ADDRESS][DOMAIN_NAME]"
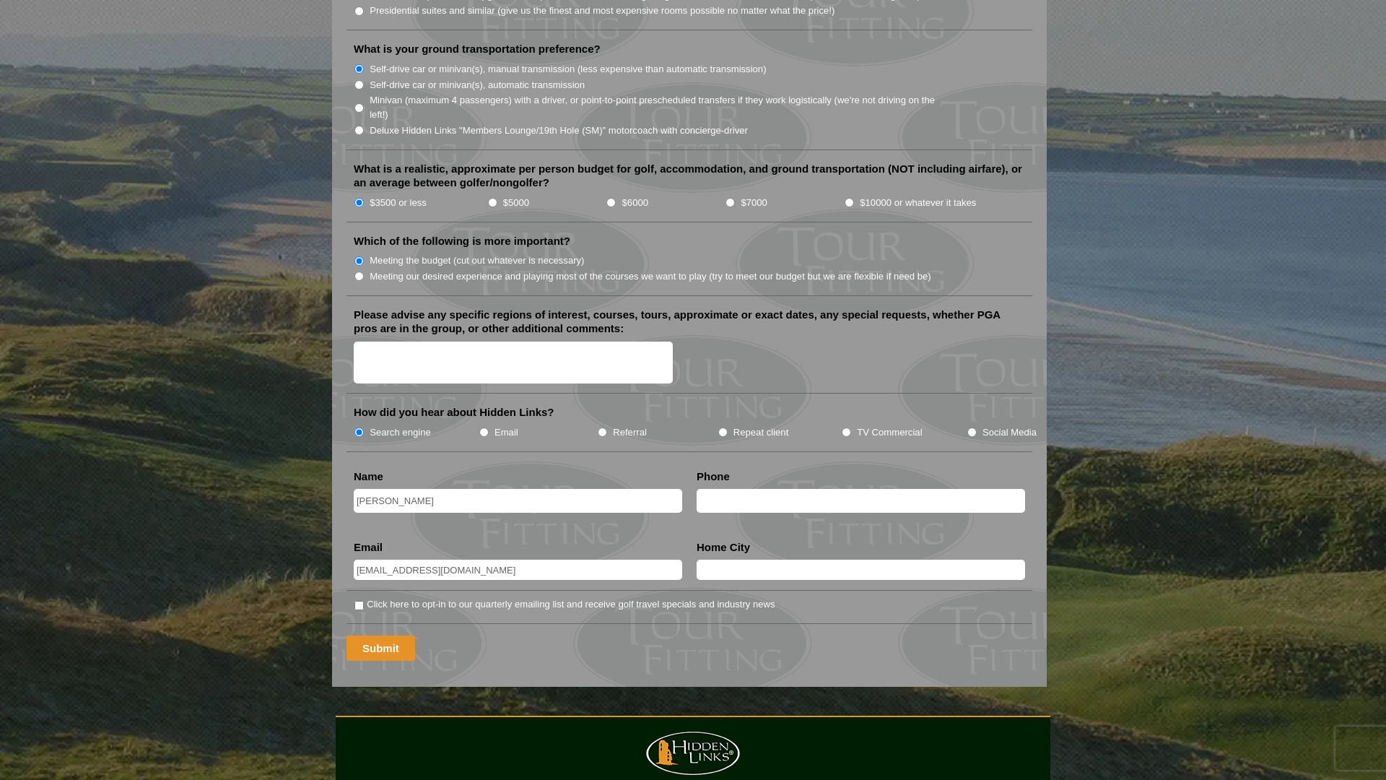
click at [381, 637] on input "Submit" at bounding box center [380, 647] width 69 height 25
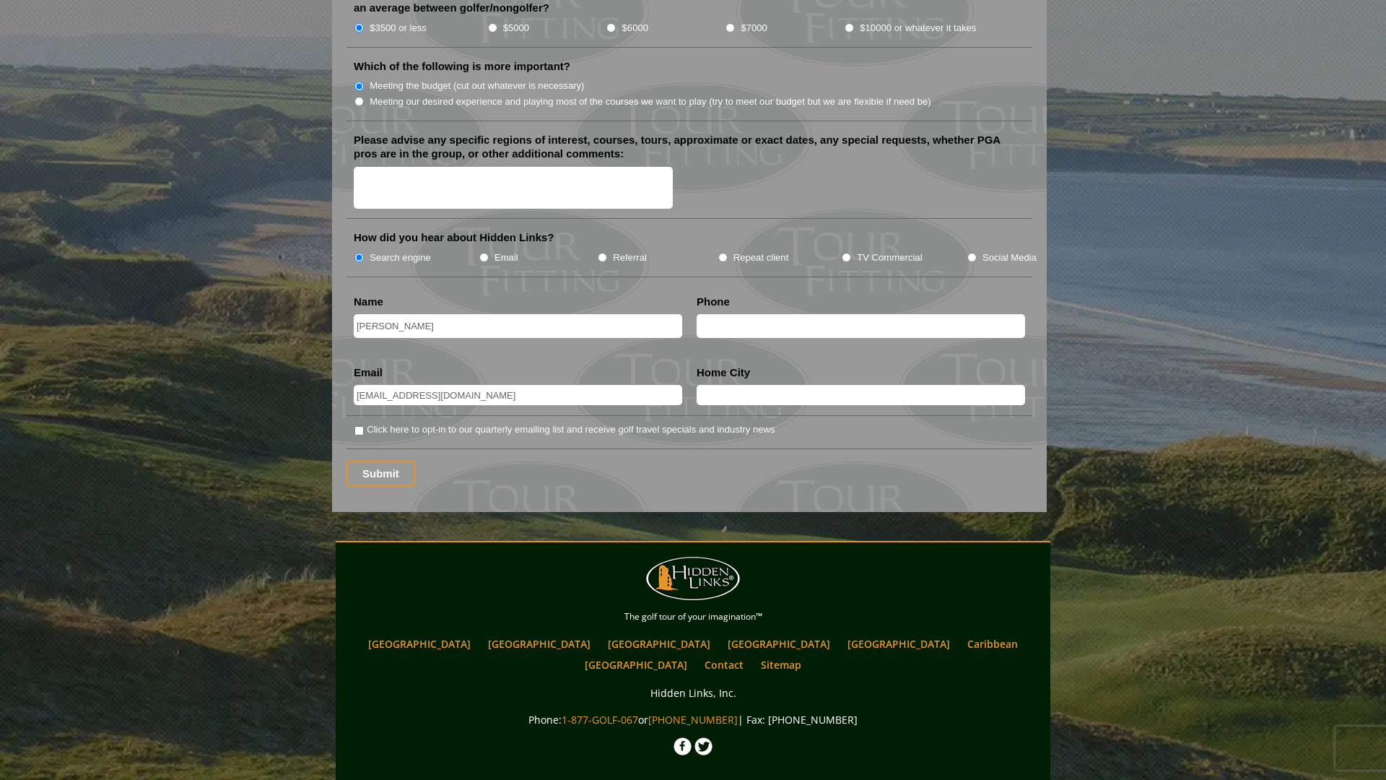
scroll to position [1758, 0]
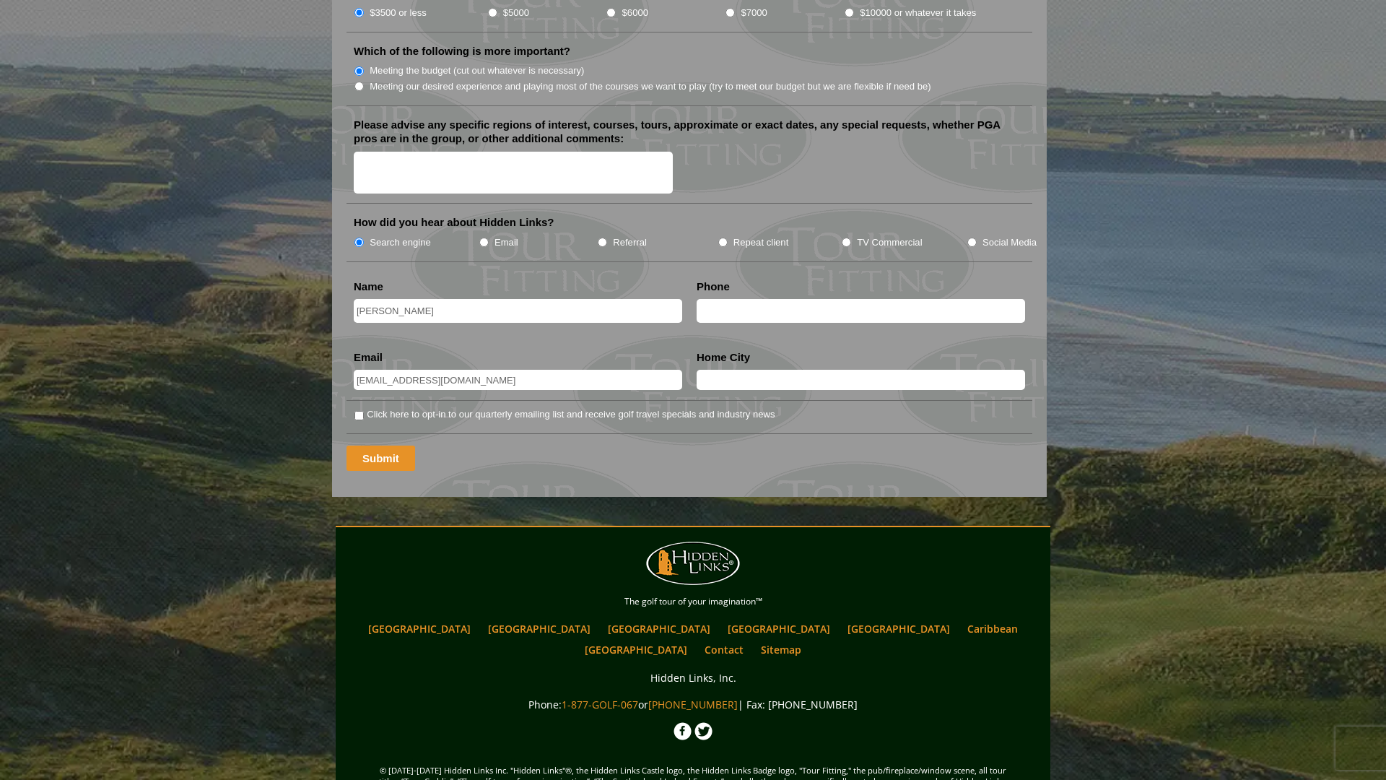
click at [363, 445] on input "Submit" at bounding box center [380, 457] width 69 height 25
